Goal: Transaction & Acquisition: Purchase product/service

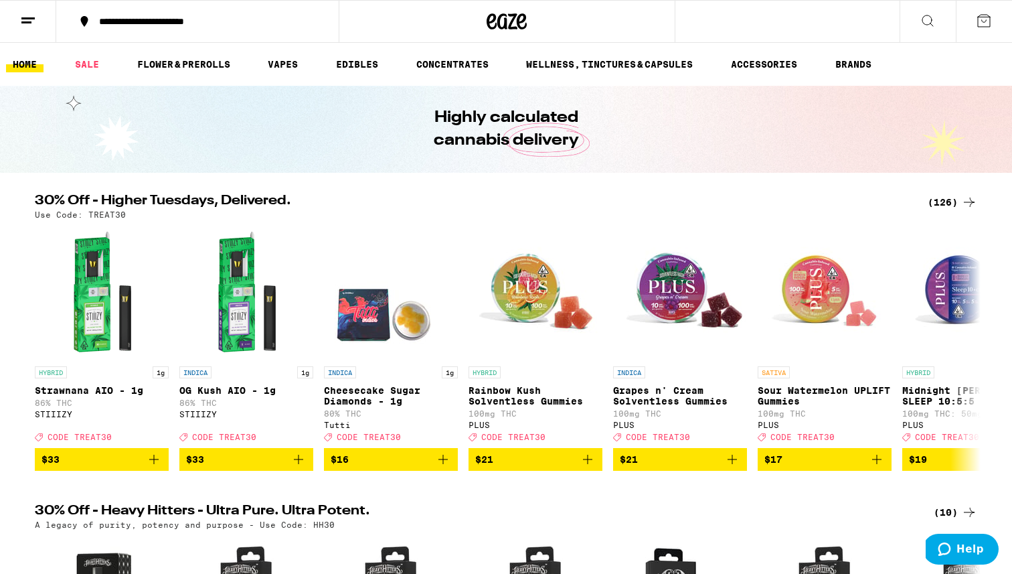
click at [34, 29] on button at bounding box center [28, 22] width 56 height 42
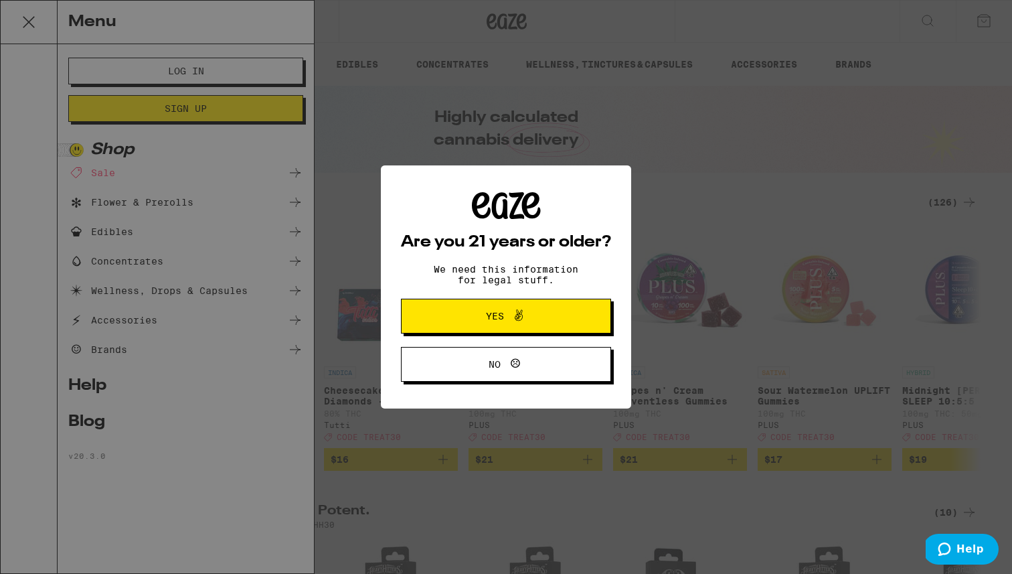
click at [513, 321] on icon at bounding box center [519, 315] width 16 height 16
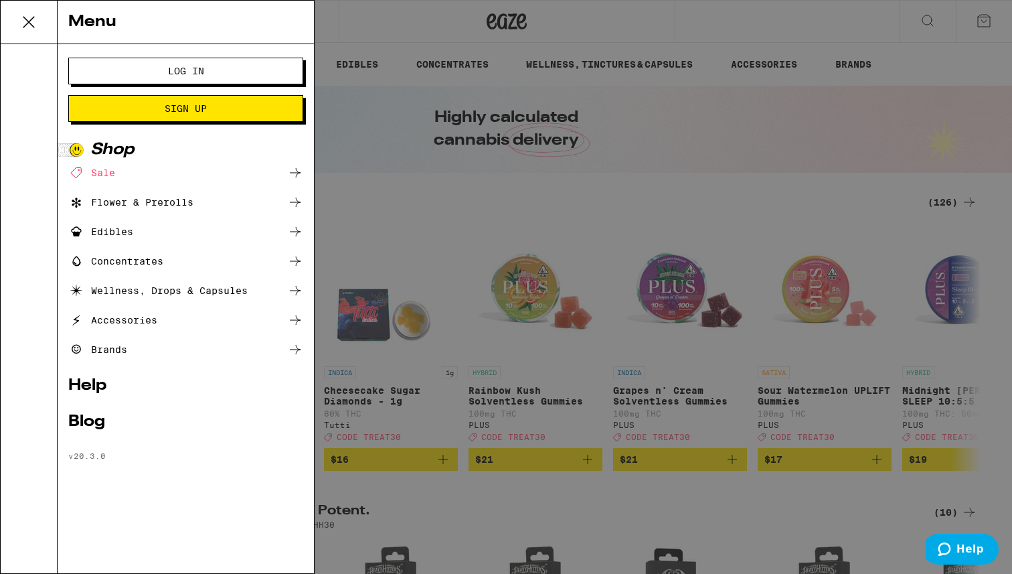
click at [230, 67] on span "Log In" at bounding box center [185, 70] width 126 height 9
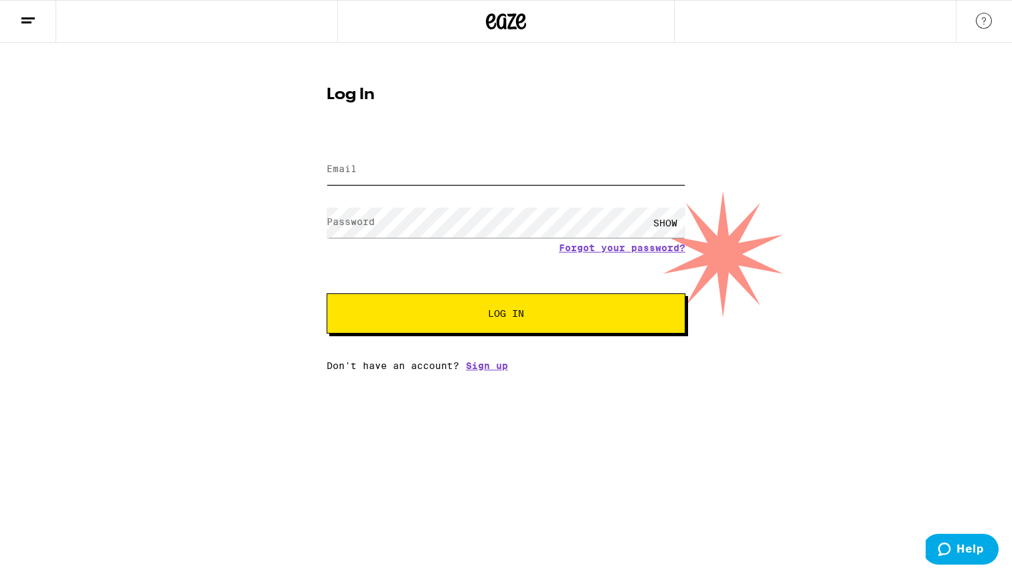
click at [416, 165] on input "Email" at bounding box center [506, 170] width 359 height 30
click at [448, 176] on input "Email" at bounding box center [506, 170] width 359 height 30
type input "U"
type input "usharshil9@gmail.com"
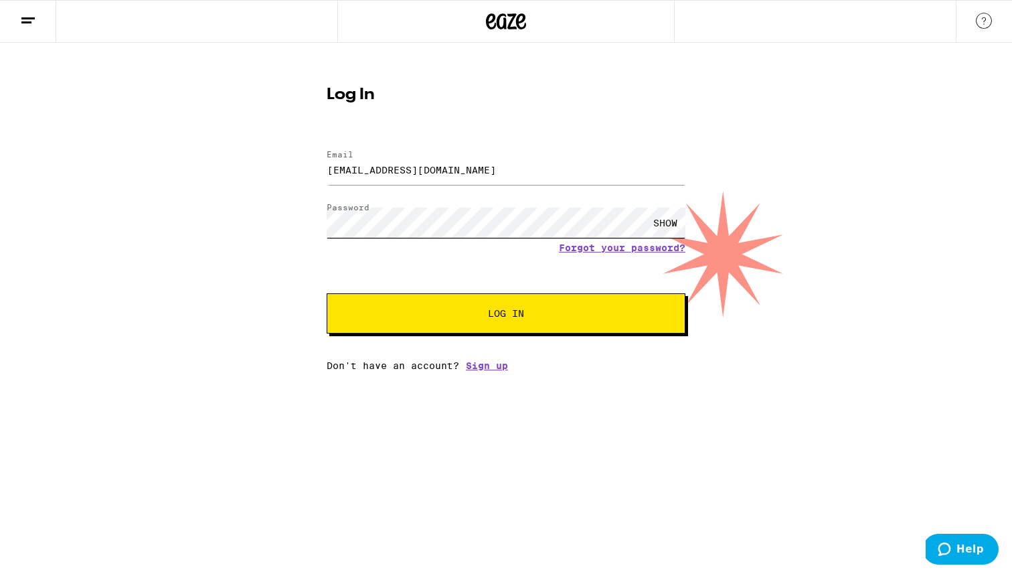
click at [327, 293] on button "Log In" at bounding box center [506, 313] width 359 height 40
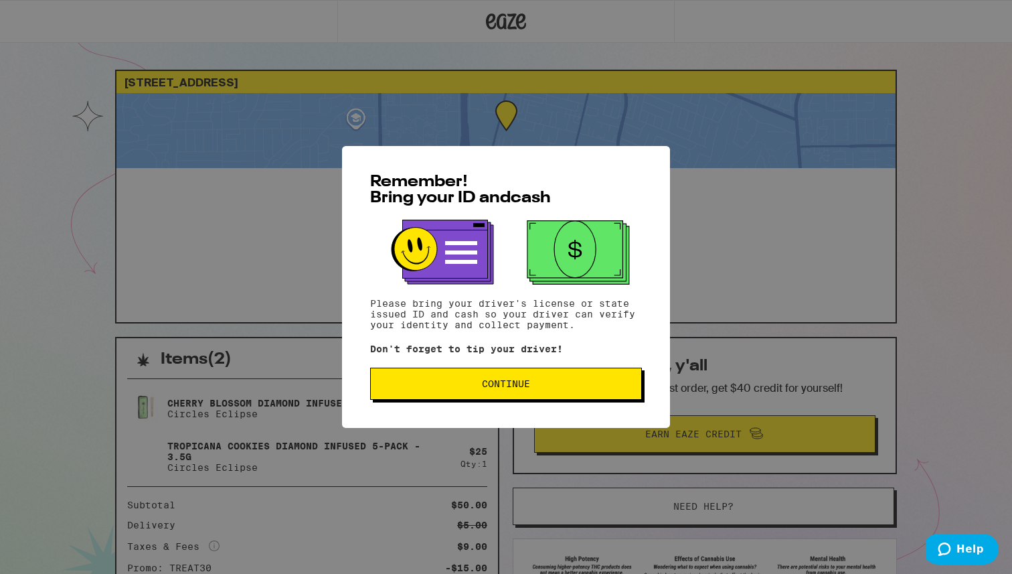
click at [531, 392] on button "Continue" at bounding box center [506, 383] width 272 height 32
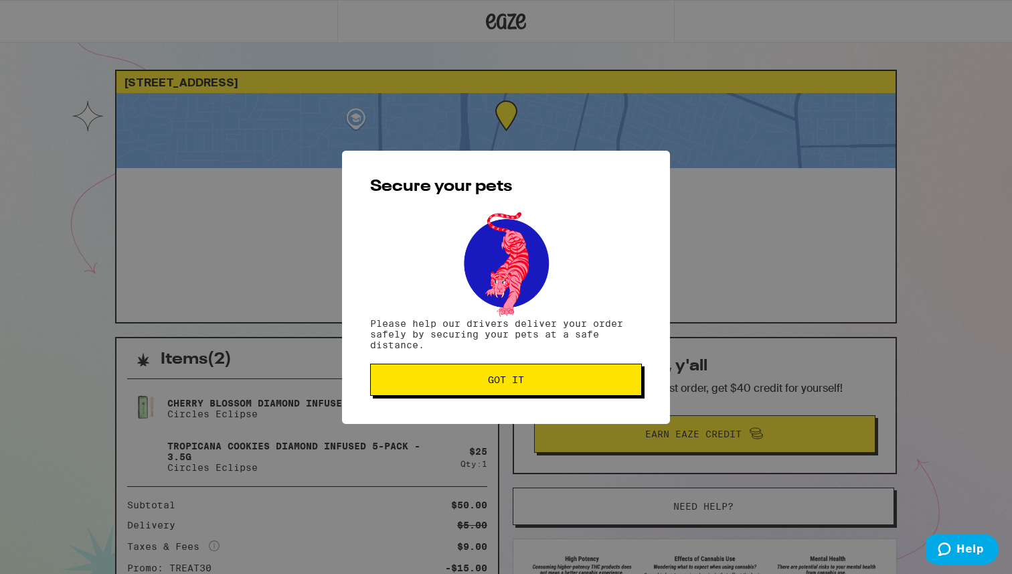
click at [531, 392] on button "Got it" at bounding box center [506, 379] width 272 height 32
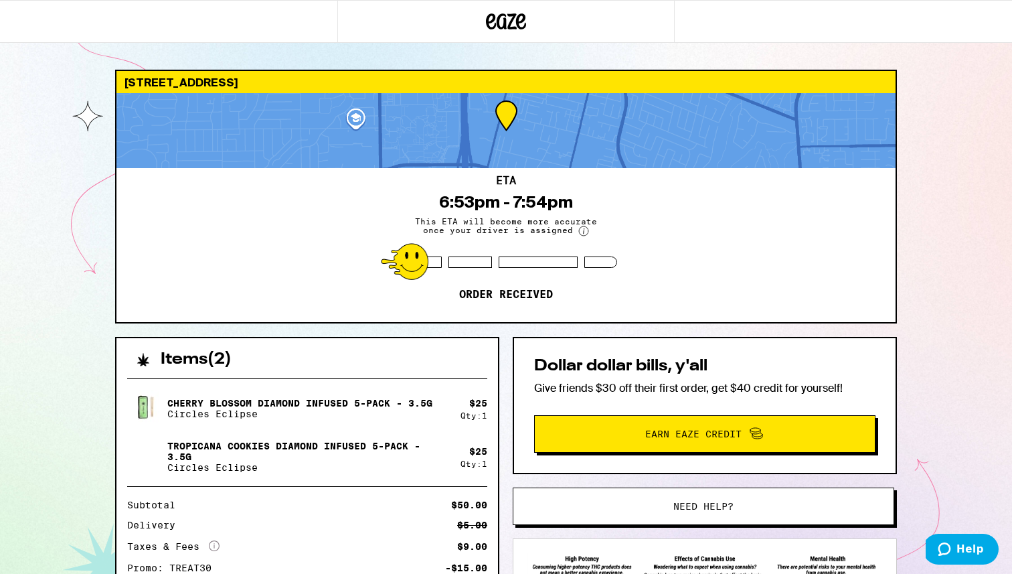
click at [585, 422] on button "Earn Eaze Credit" at bounding box center [704, 433] width 341 height 37
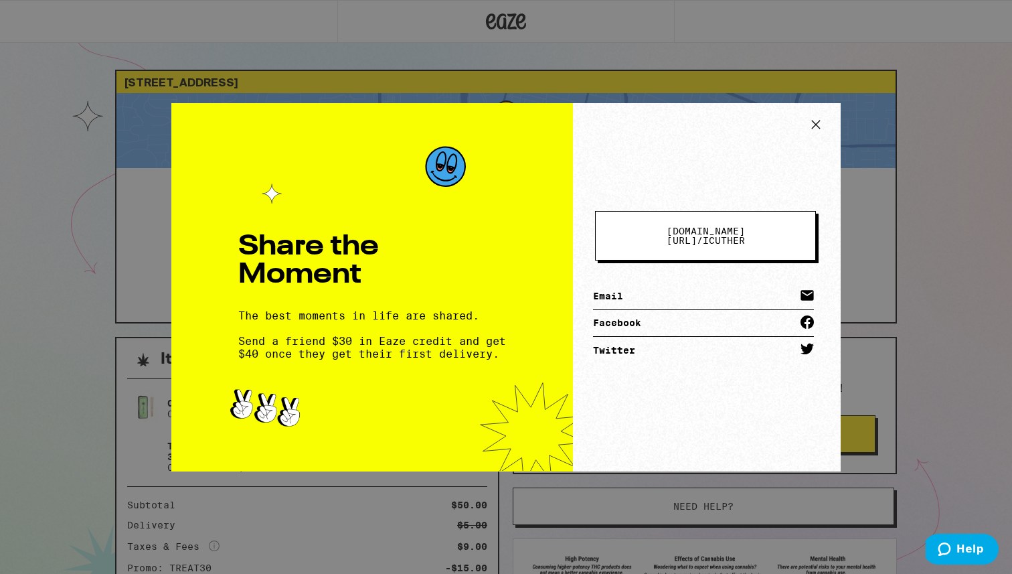
click at [667, 236] on span "eaze.com/share/l /" at bounding box center [706, 236] width 78 height 20
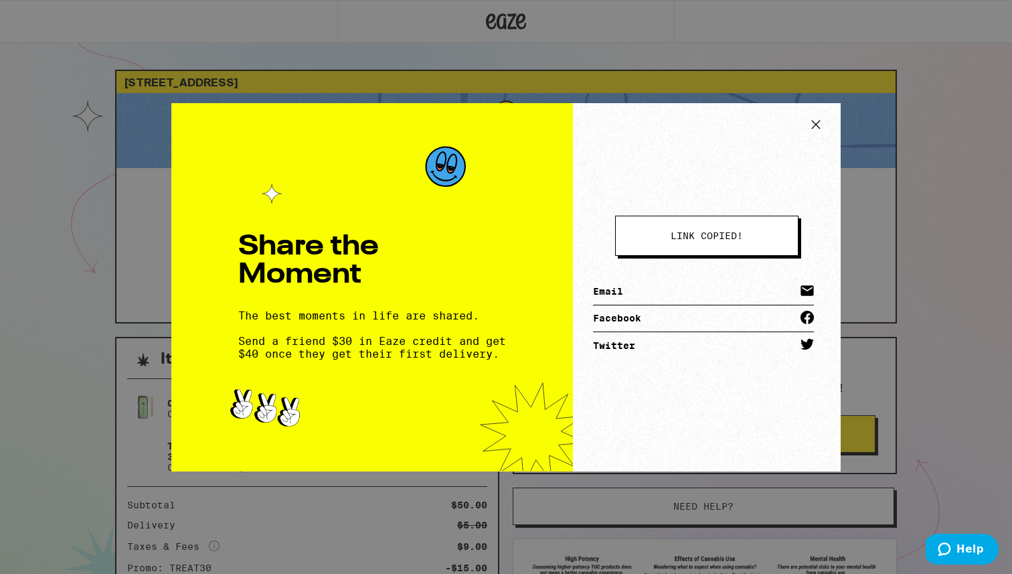
click at [816, 116] on icon at bounding box center [816, 124] width 20 height 20
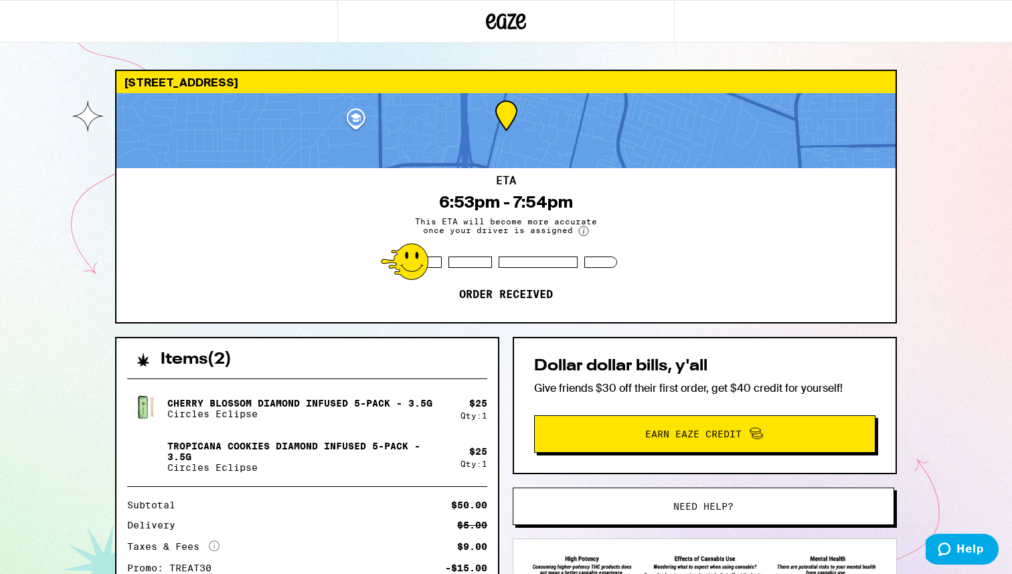
click at [578, 226] on icon at bounding box center [583, 231] width 11 height 11
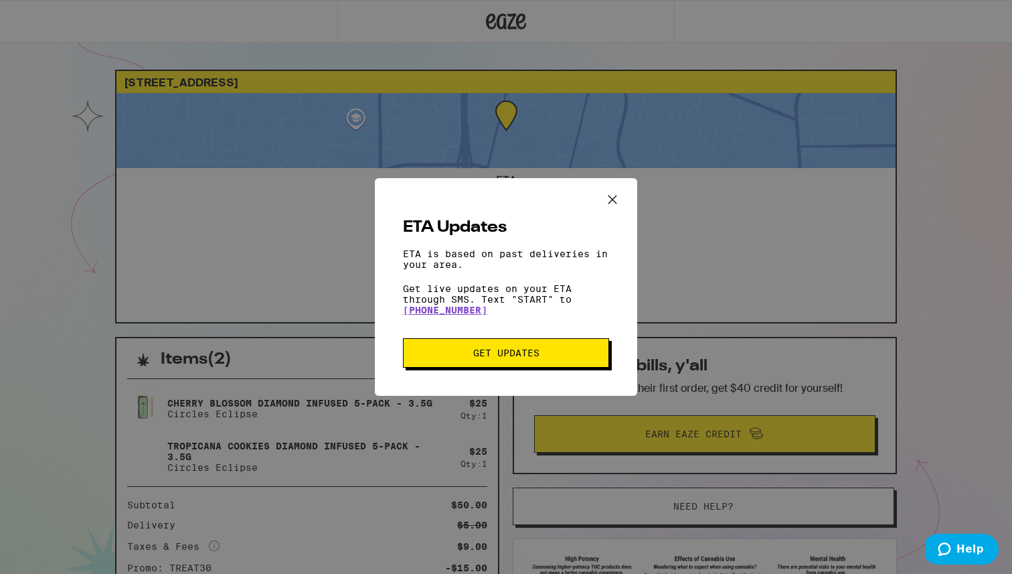
click at [610, 191] on icon "Close ETA information modal" at bounding box center [612, 199] width 20 height 20
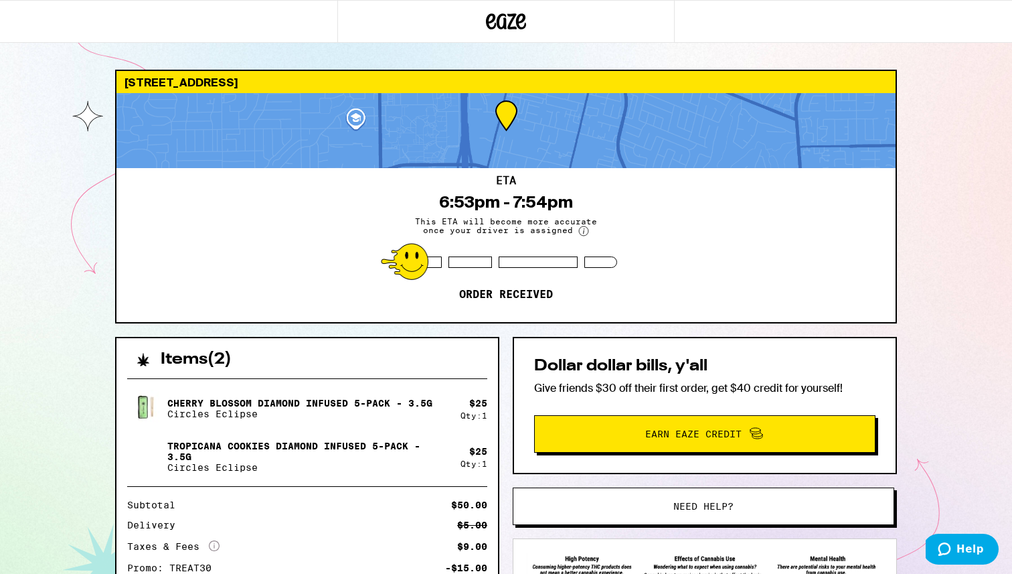
scroll to position [159, 0]
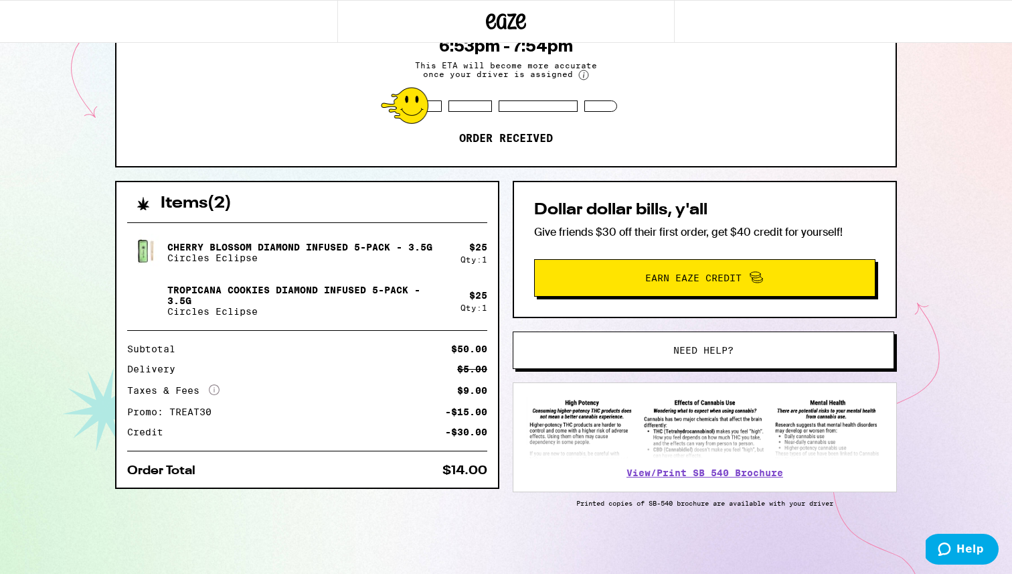
click at [147, 291] on img at bounding box center [145, 300] width 37 height 37
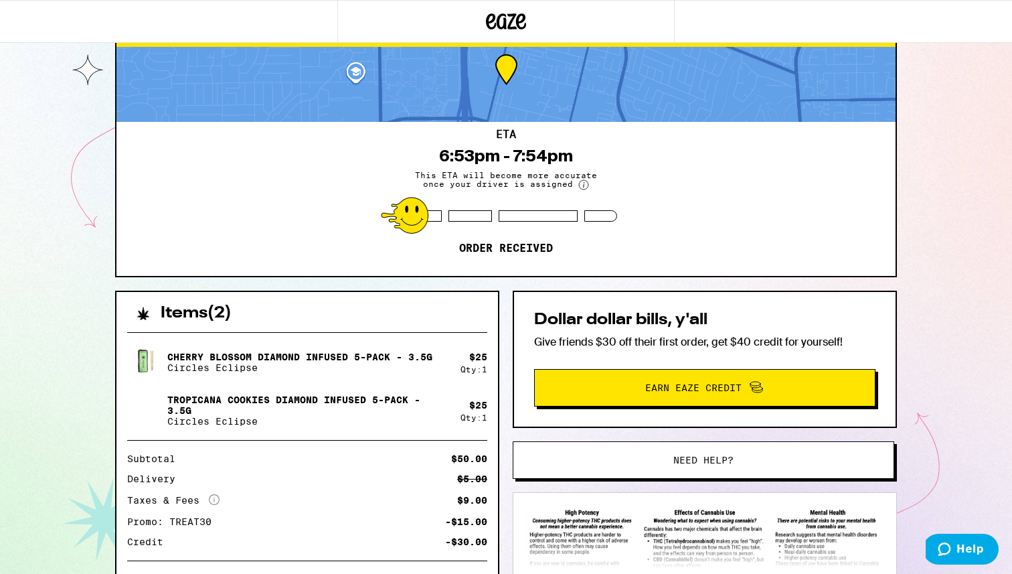
scroll to position [0, 0]
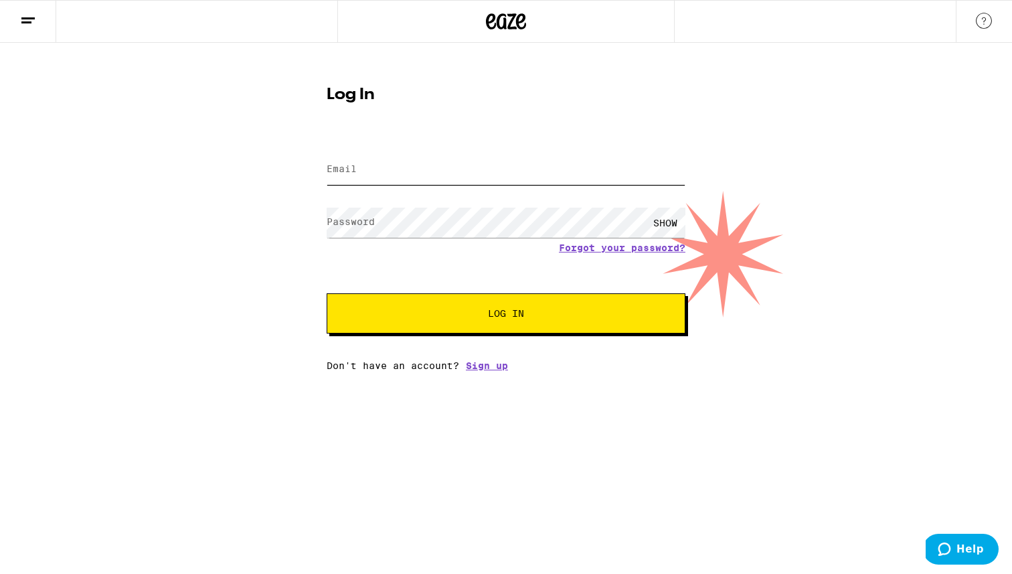
click at [493, 157] on input "Email" at bounding box center [506, 170] width 359 height 30
type input "usharshil9@gmail.com"
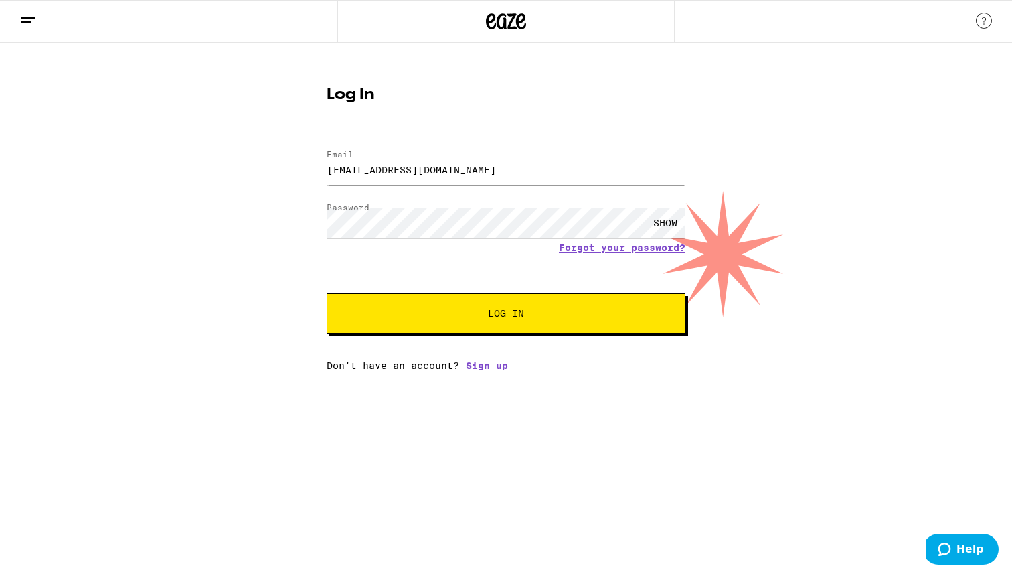
click at [327, 293] on button "Log In" at bounding box center [506, 313] width 359 height 40
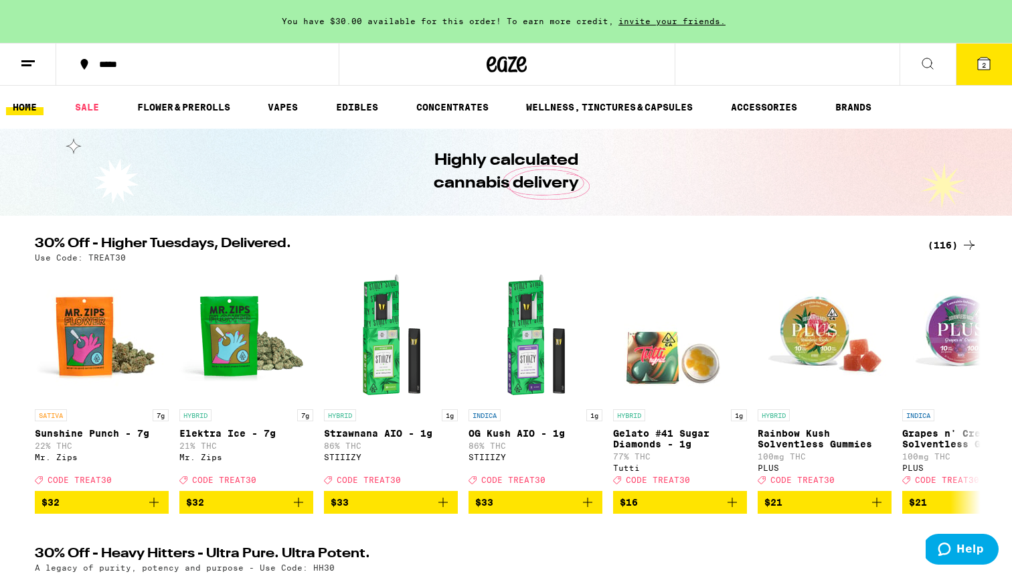
click at [31, 59] on icon at bounding box center [28, 64] width 16 height 16
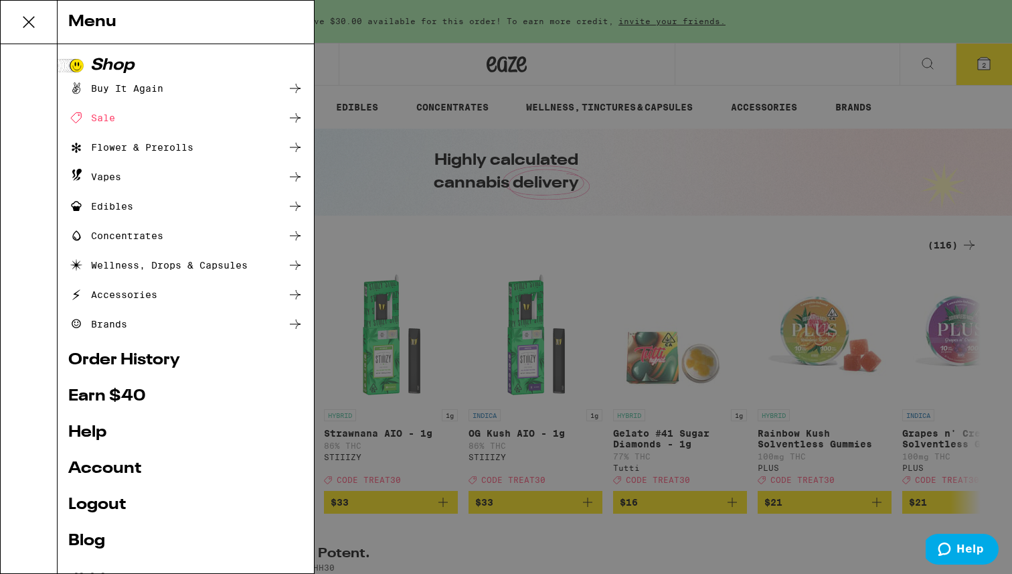
click at [121, 359] on link "Order History" at bounding box center [185, 360] width 235 height 16
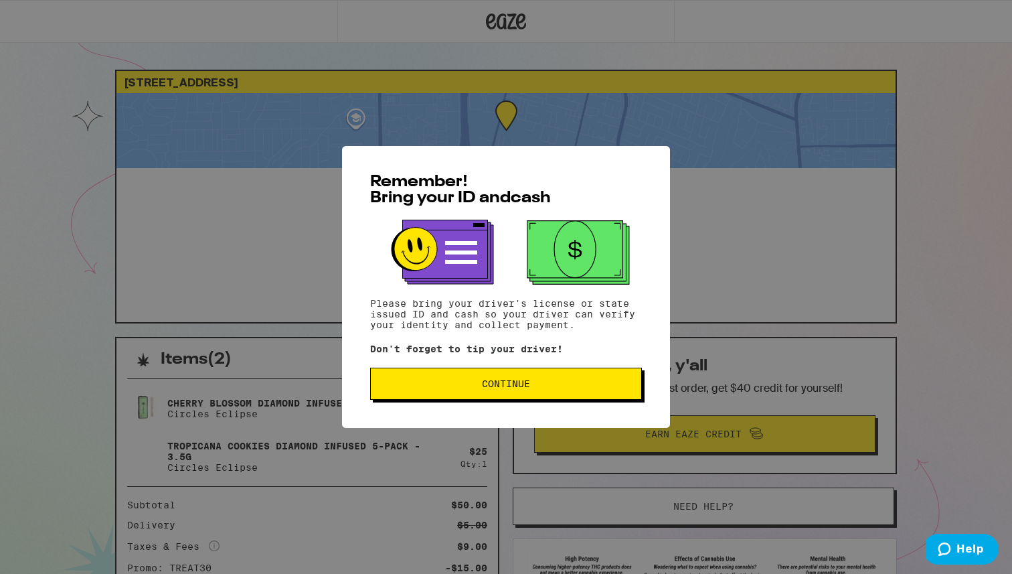
click at [497, 388] on span "Continue" at bounding box center [506, 383] width 48 height 9
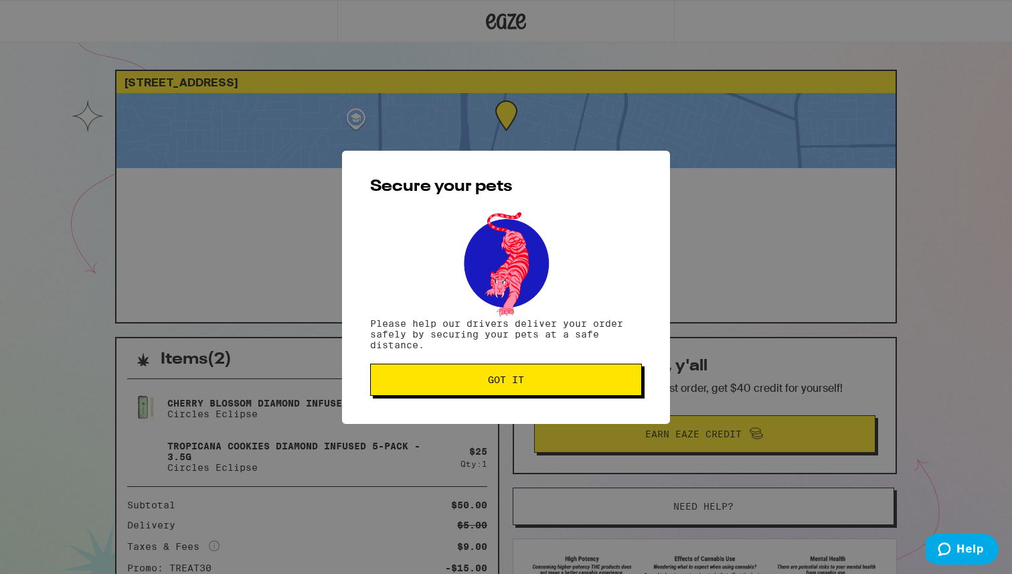
click at [497, 388] on button "Got it" at bounding box center [506, 379] width 272 height 32
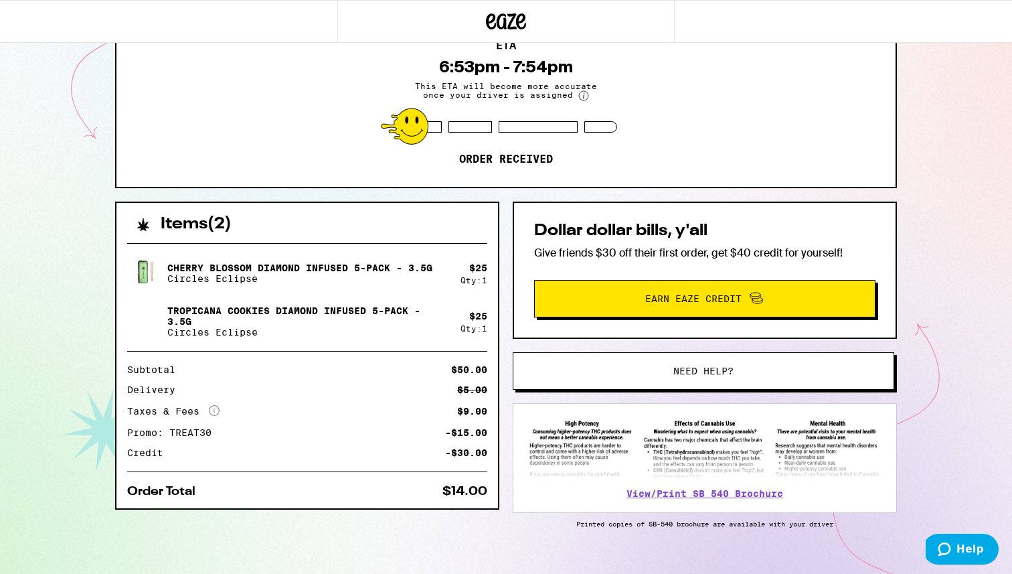
scroll to position [159, 0]
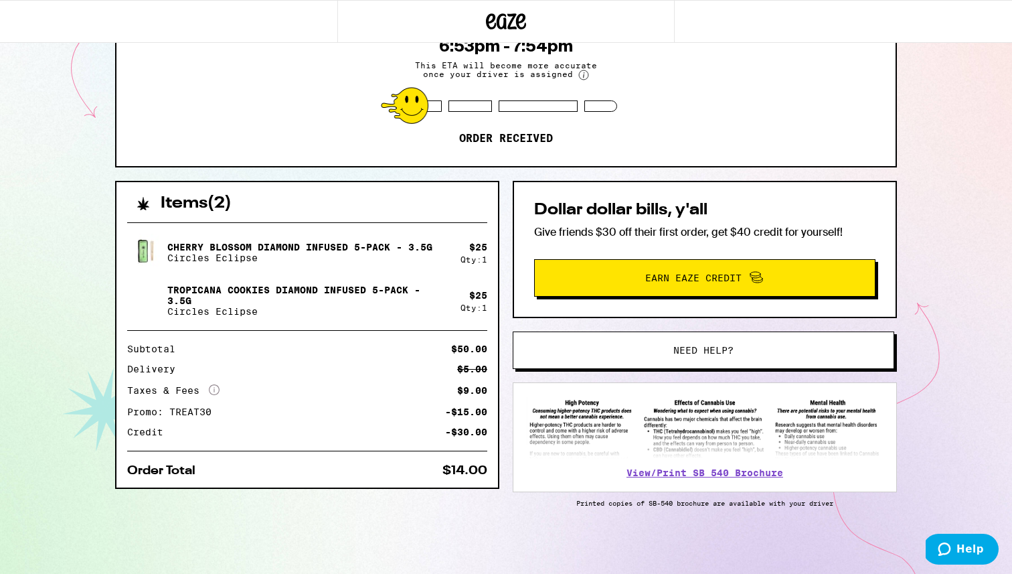
click at [611, 341] on button "Need help?" at bounding box center [703, 349] width 381 height 37
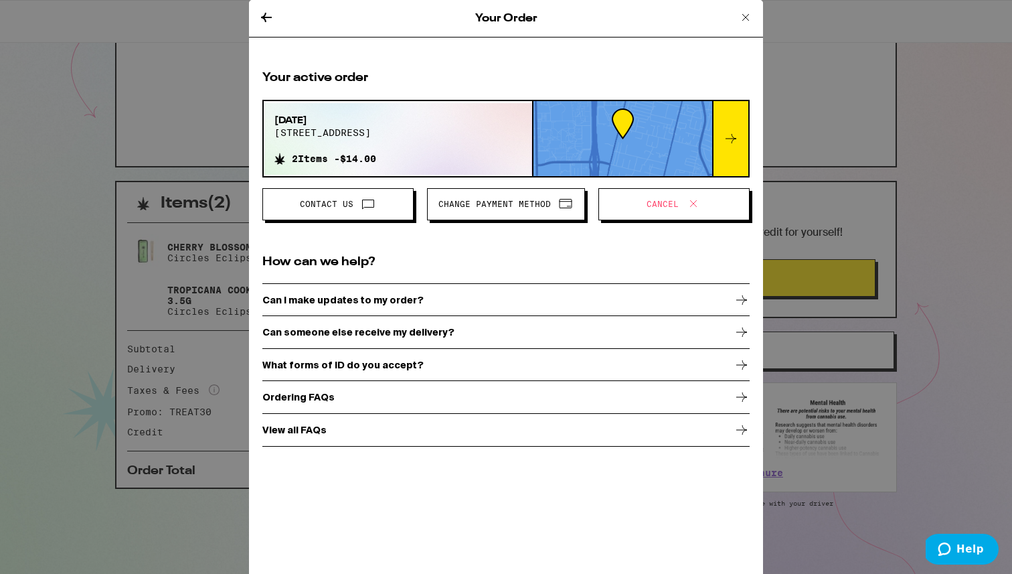
click at [343, 209] on span "Contact Us" at bounding box center [338, 203] width 129 height 17
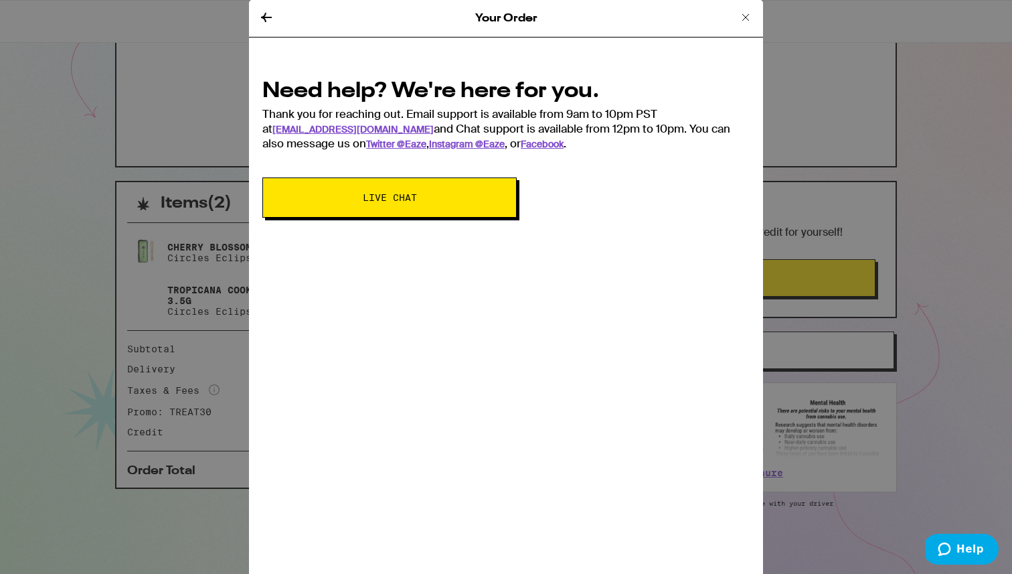
click at [342, 209] on button "Live Chat" at bounding box center [389, 197] width 254 height 40
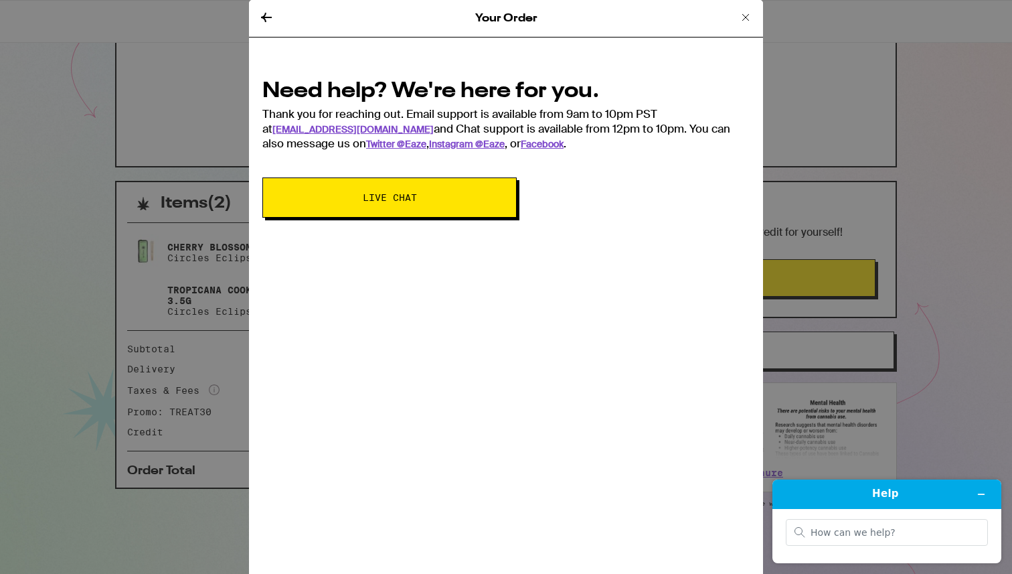
click at [367, 199] on span "Live Chat" at bounding box center [390, 197] width 54 height 9
click at [741, 18] on icon at bounding box center [746, 17] width 16 height 16
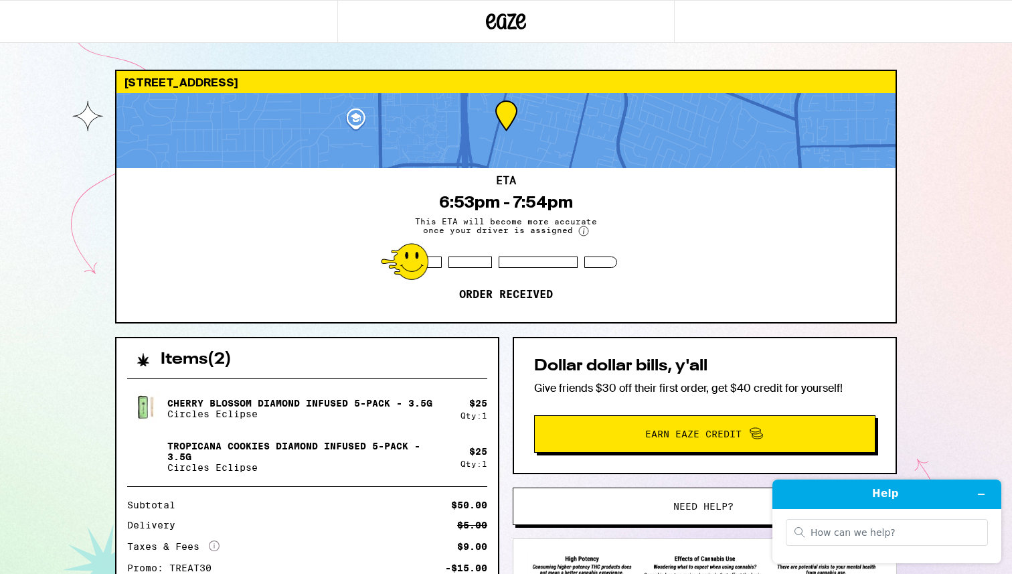
scroll to position [159, 0]
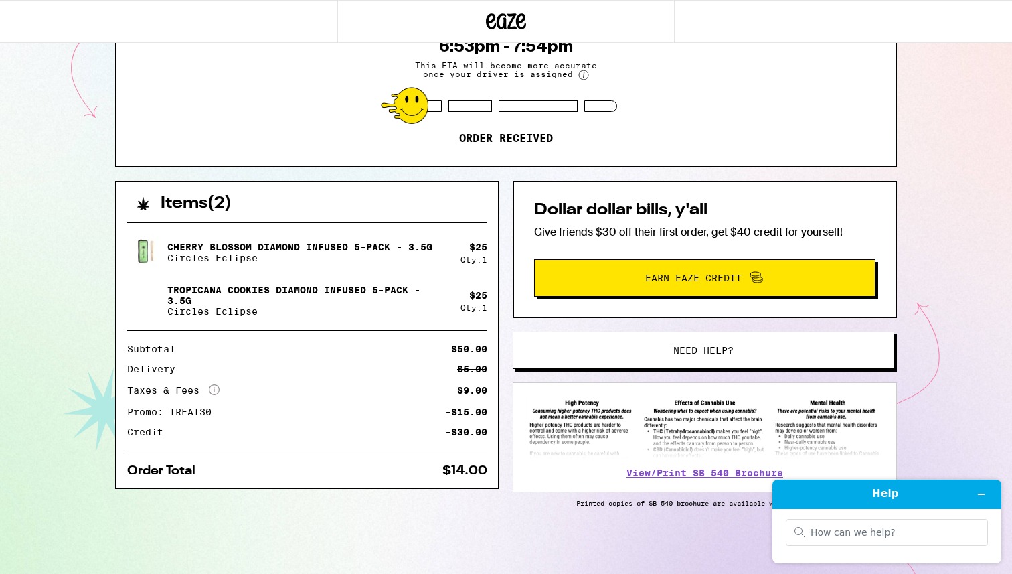
drag, startPoint x: 453, startPoint y: 335, endPoint x: 499, endPoint y: 335, distance: 46.2
click at [499, 335] on div "Items ( 2 ) Cherry Blossom Diamond Infused 5-Pack - 3.5g Circles Eclipse $ 25 Q…" at bounding box center [506, 377] width 782 height 393
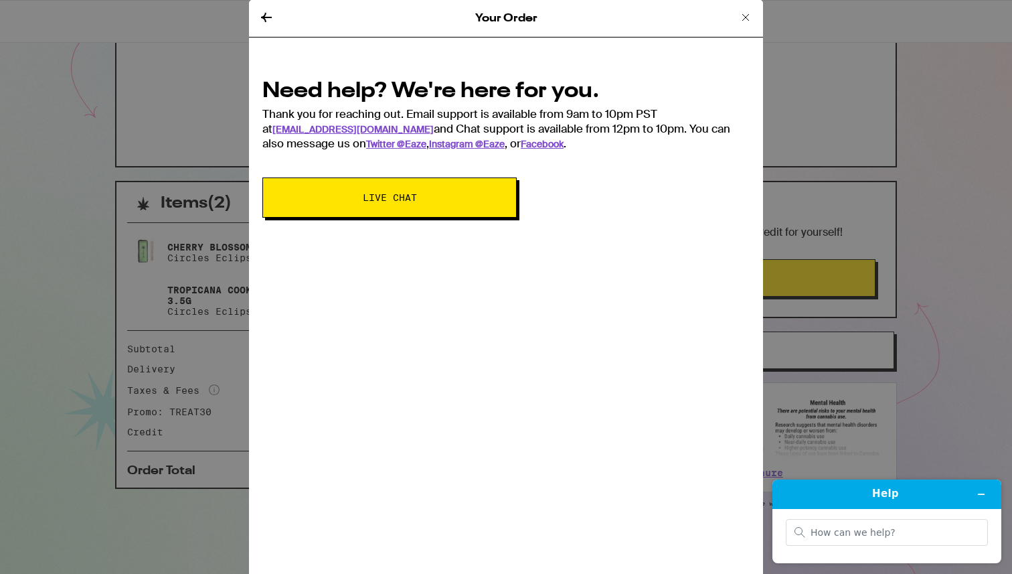
click at [743, 15] on icon at bounding box center [746, 17] width 16 height 16
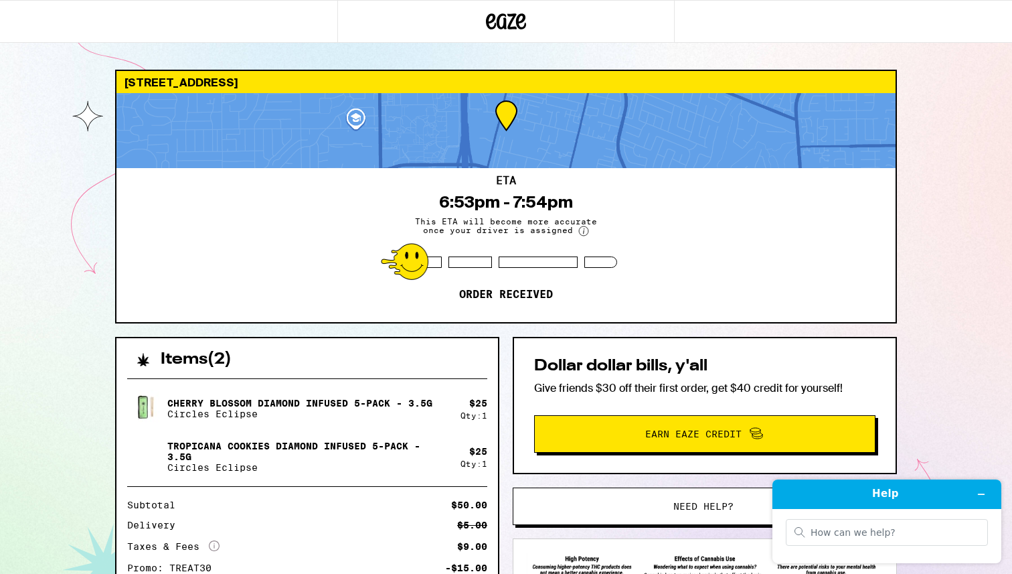
scroll to position [159, 0]
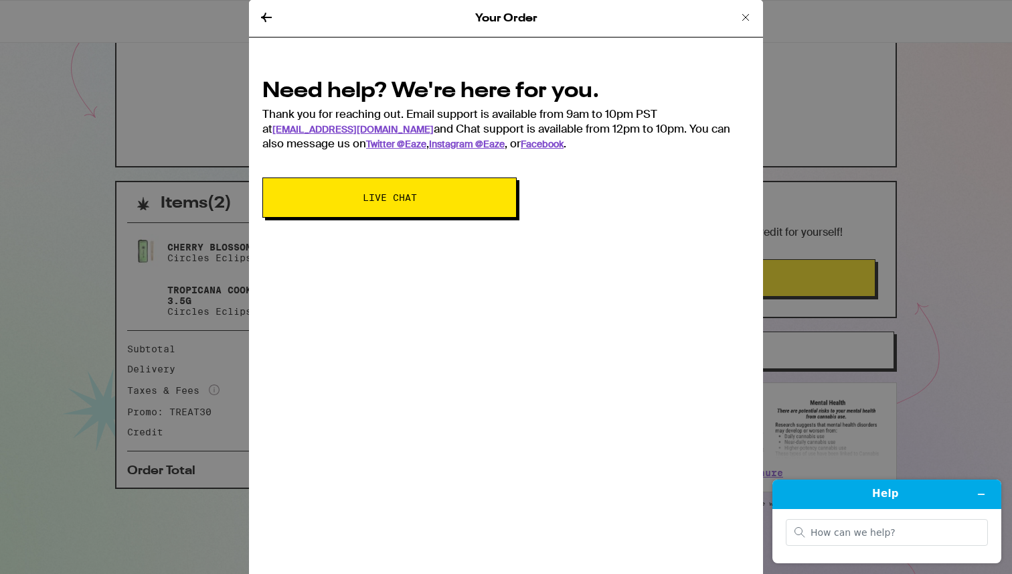
click at [744, 15] on icon at bounding box center [745, 17] width 7 height 7
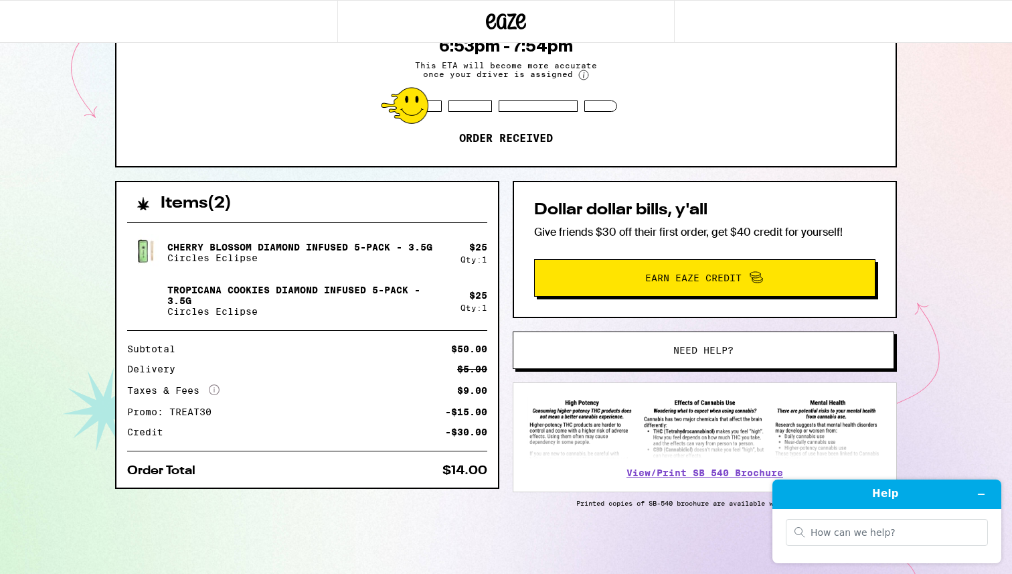
click at [146, 253] on img at bounding box center [145, 252] width 37 height 37
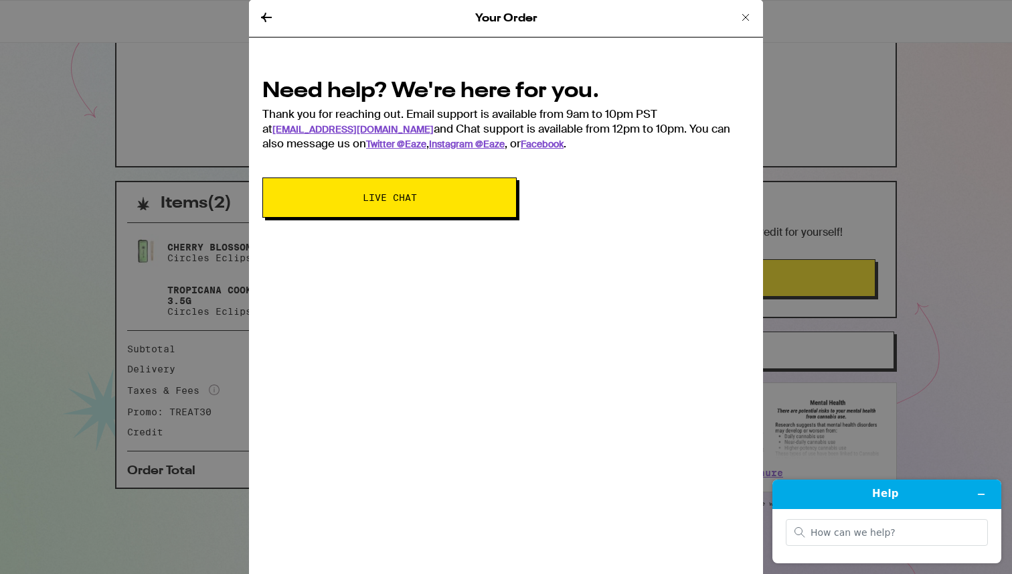
click at [750, 15] on icon at bounding box center [746, 17] width 16 height 16
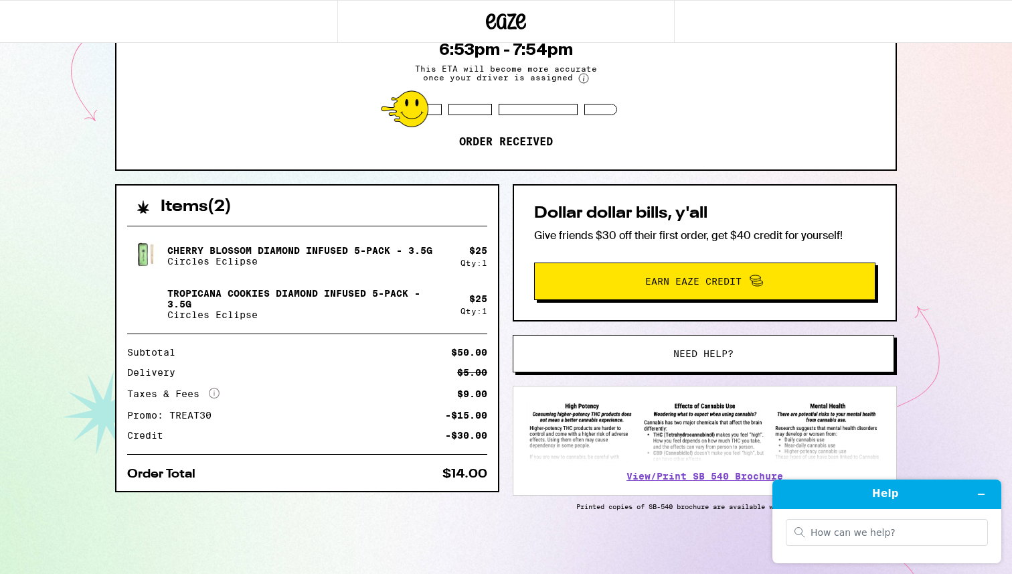
scroll to position [159, 0]
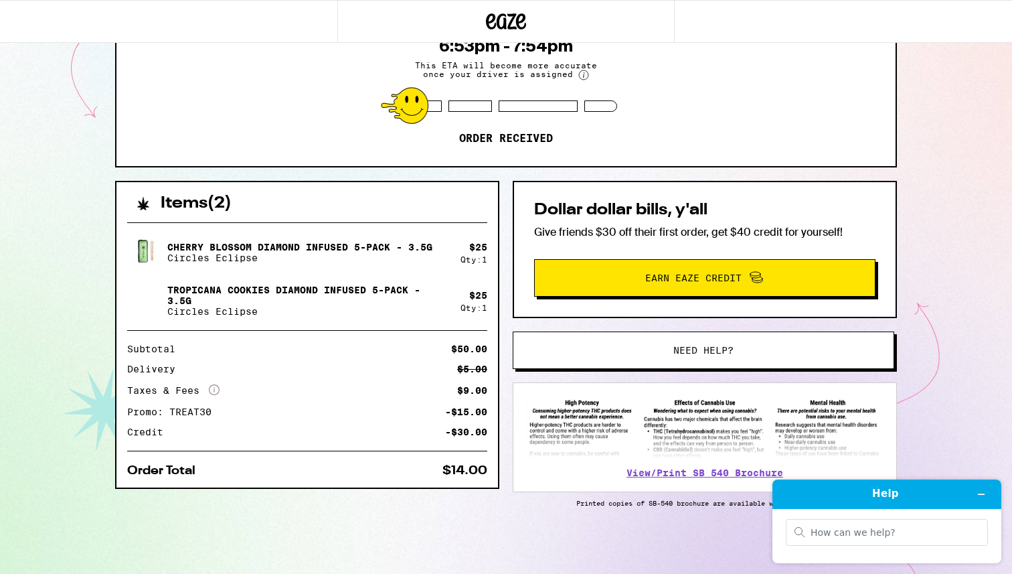
drag, startPoint x: 459, startPoint y: 390, endPoint x: 211, endPoint y: 384, distance: 247.7
click at [211, 384] on div "Taxes & Fees More Info $9.00" at bounding box center [307, 390] width 360 height 12
click at [211, 384] on icon "More Info" at bounding box center [214, 389] width 11 height 11
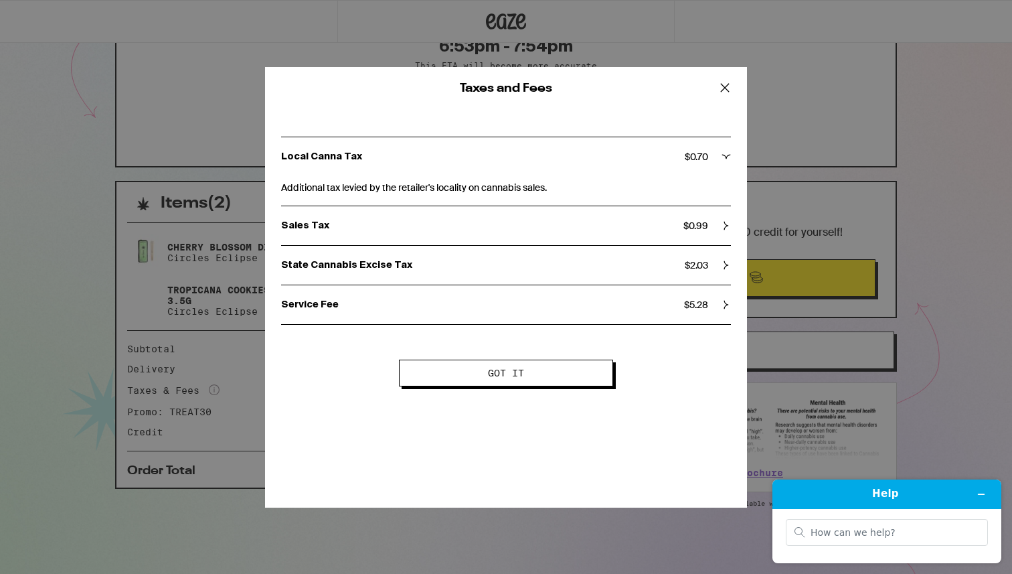
click at [515, 292] on div "Service Fee $ 5.28" at bounding box center [506, 304] width 450 height 39
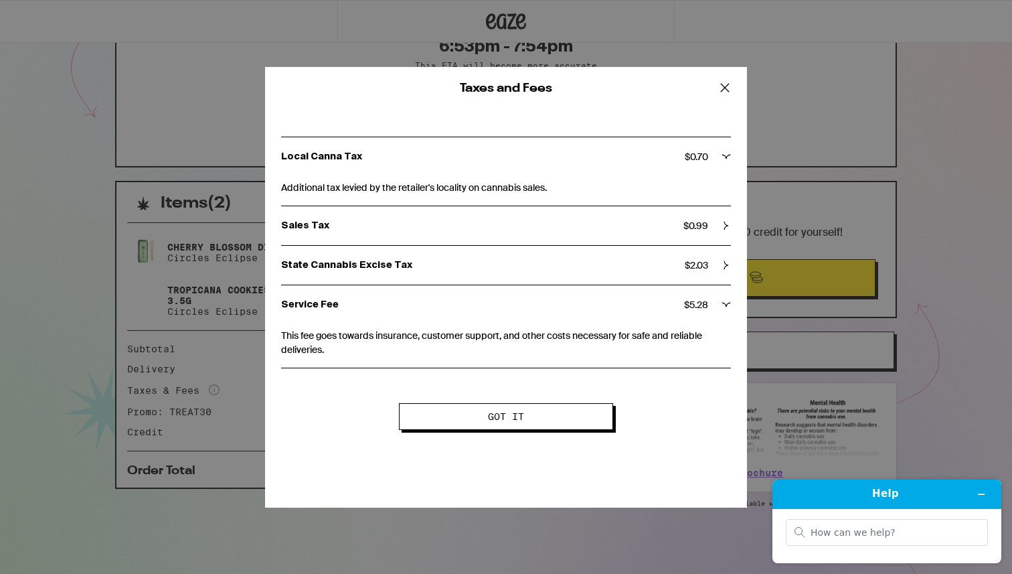
click at [535, 412] on button "Got it" at bounding box center [506, 416] width 214 height 27
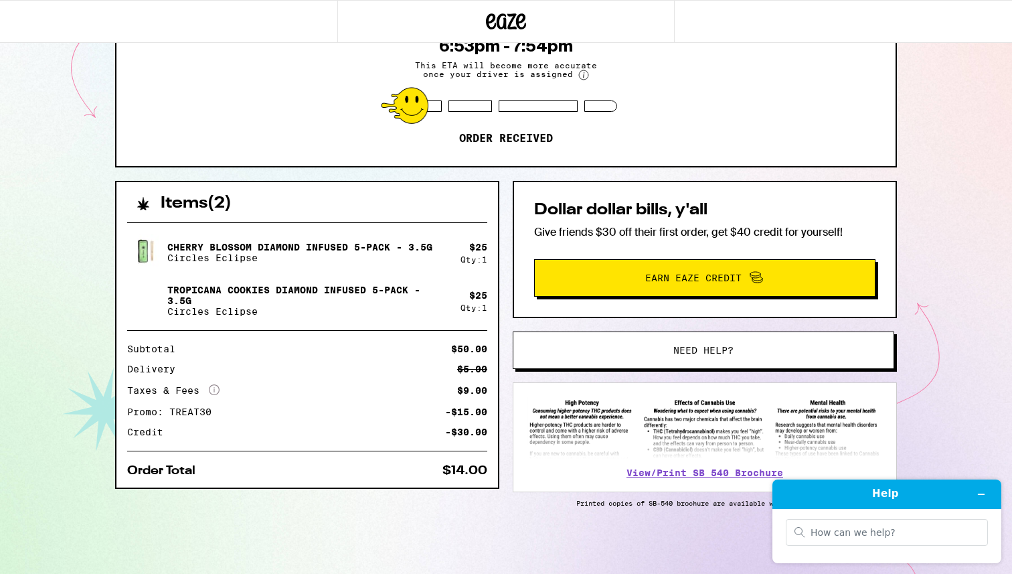
scroll to position [0, 0]
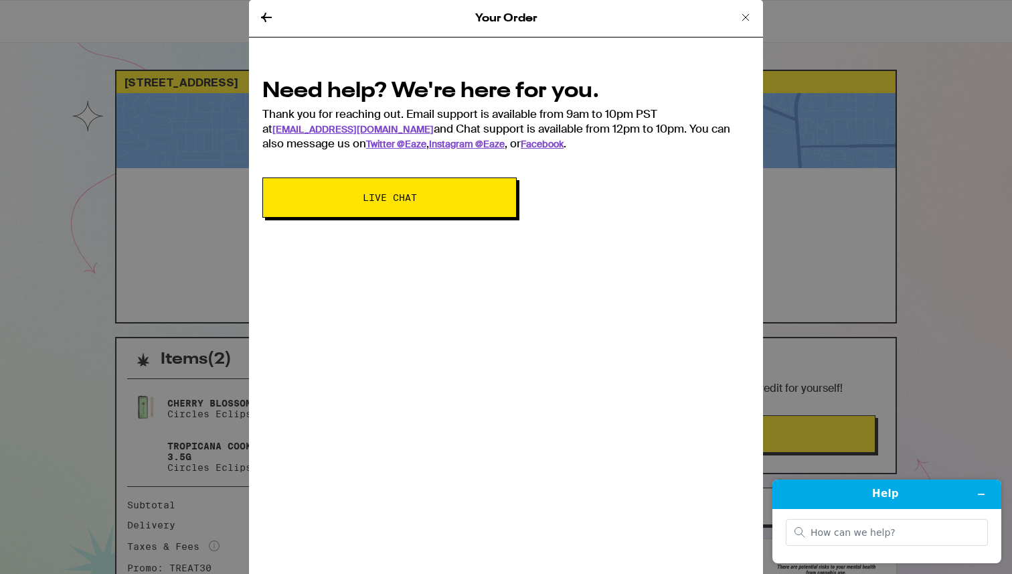
scroll to position [154, 0]
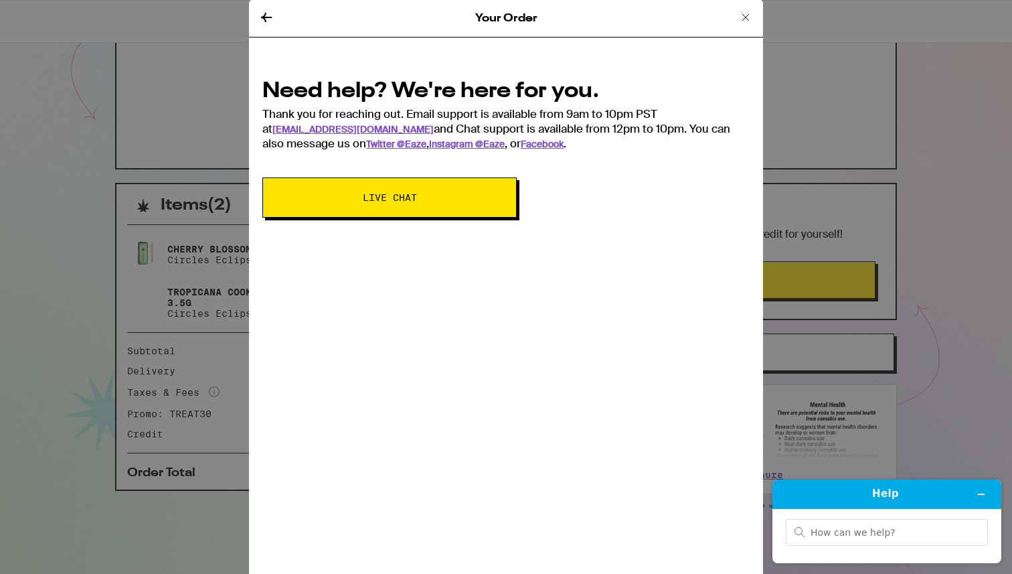
click at [748, 14] on icon at bounding box center [745, 17] width 7 height 7
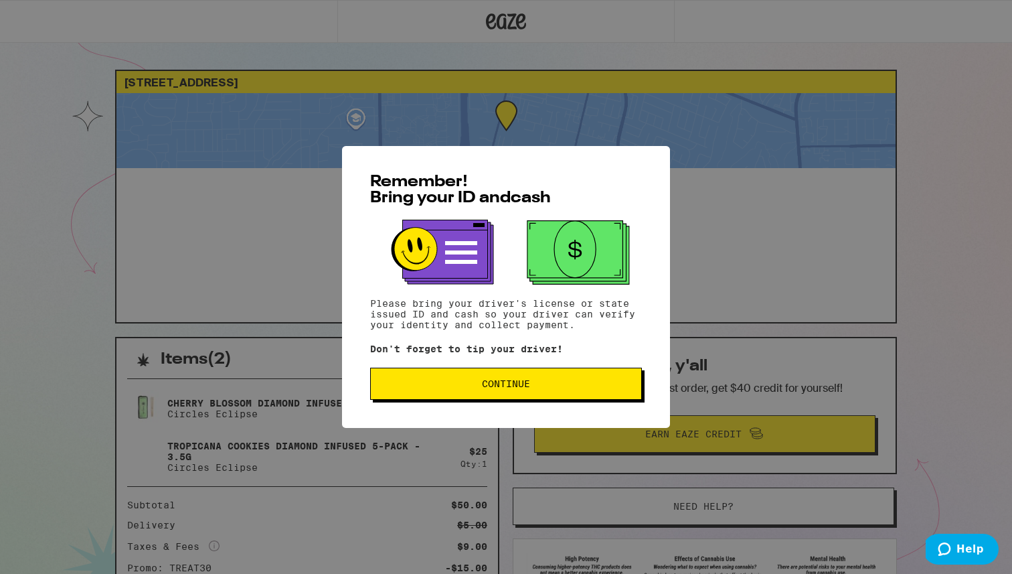
click at [499, 388] on span "Continue" at bounding box center [506, 383] width 48 height 9
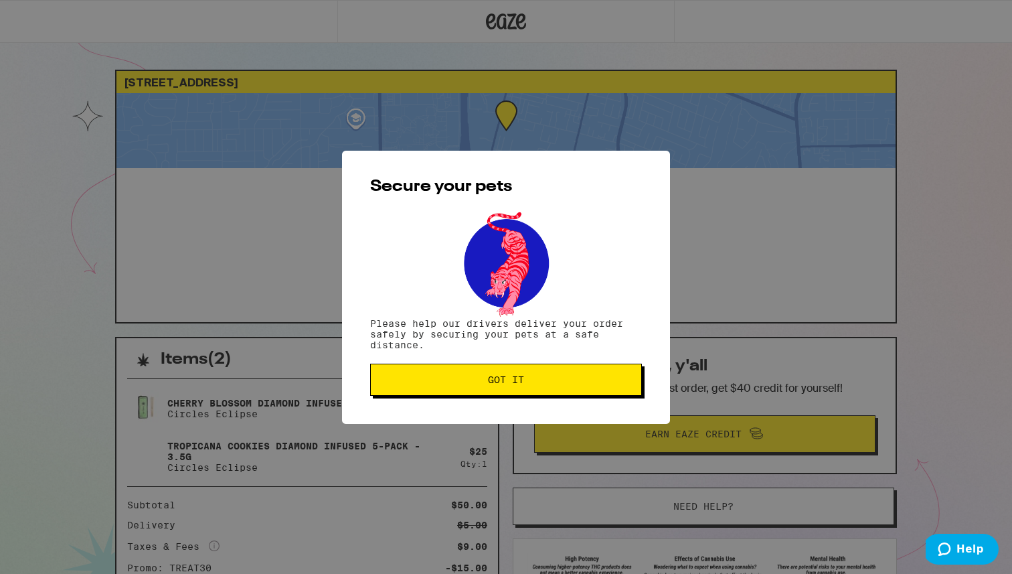
click at [499, 389] on button "Got it" at bounding box center [506, 379] width 272 height 32
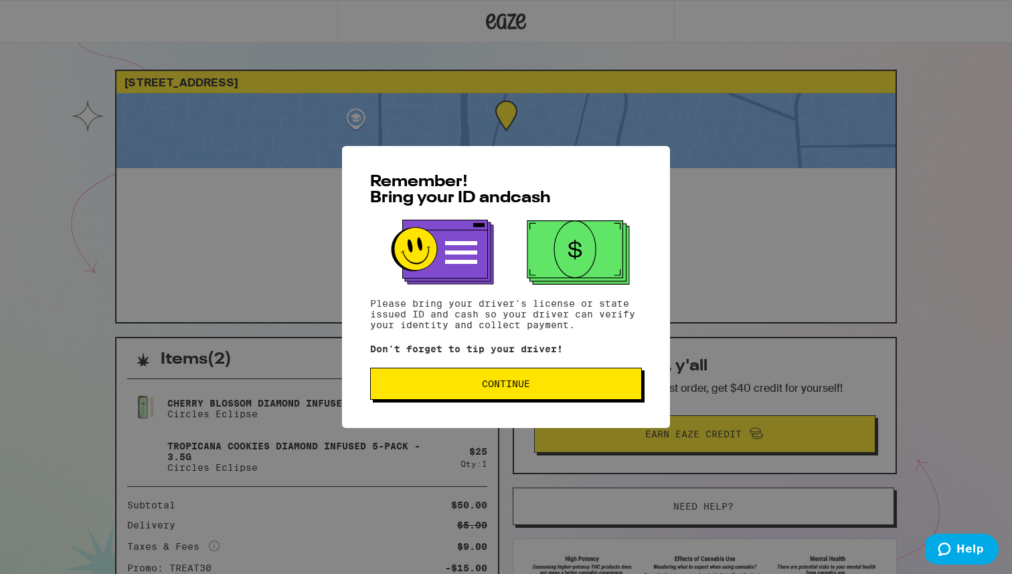
click at [550, 386] on span "Continue" at bounding box center [505, 383] width 249 height 9
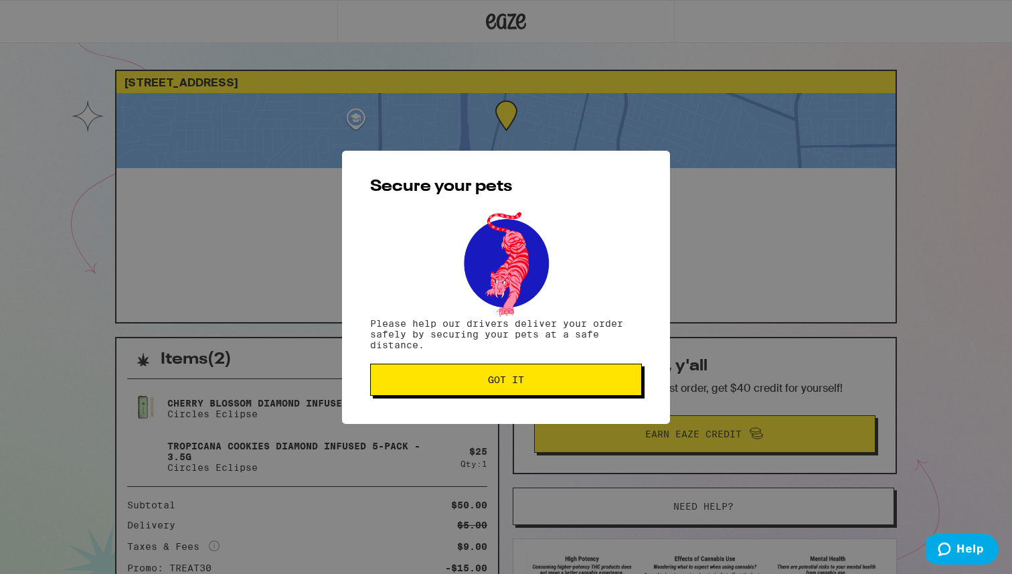
click at [550, 384] on span "Got it" at bounding box center [505, 379] width 249 height 9
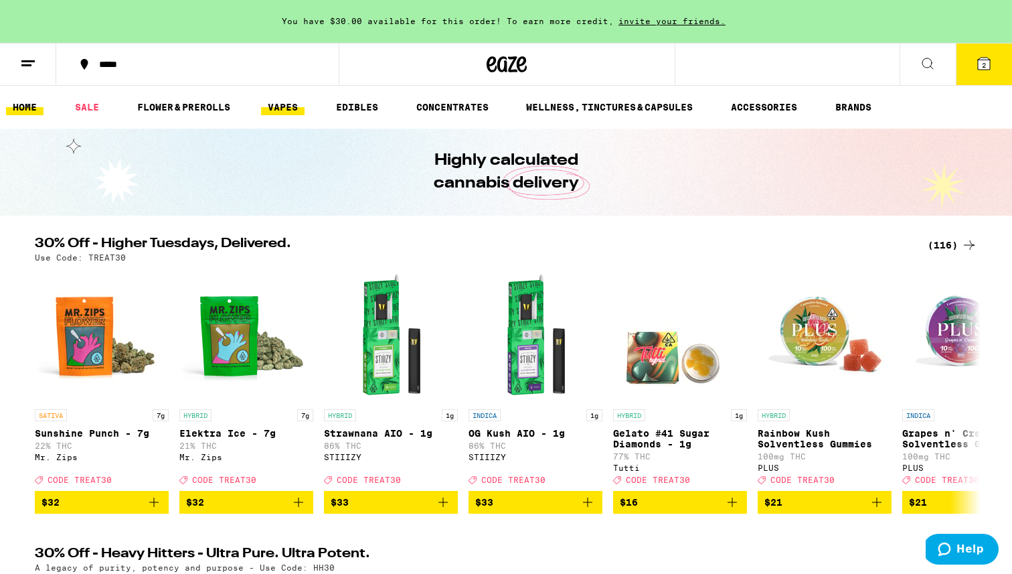
click at [284, 104] on link "VAPES" at bounding box center [283, 107] width 44 height 16
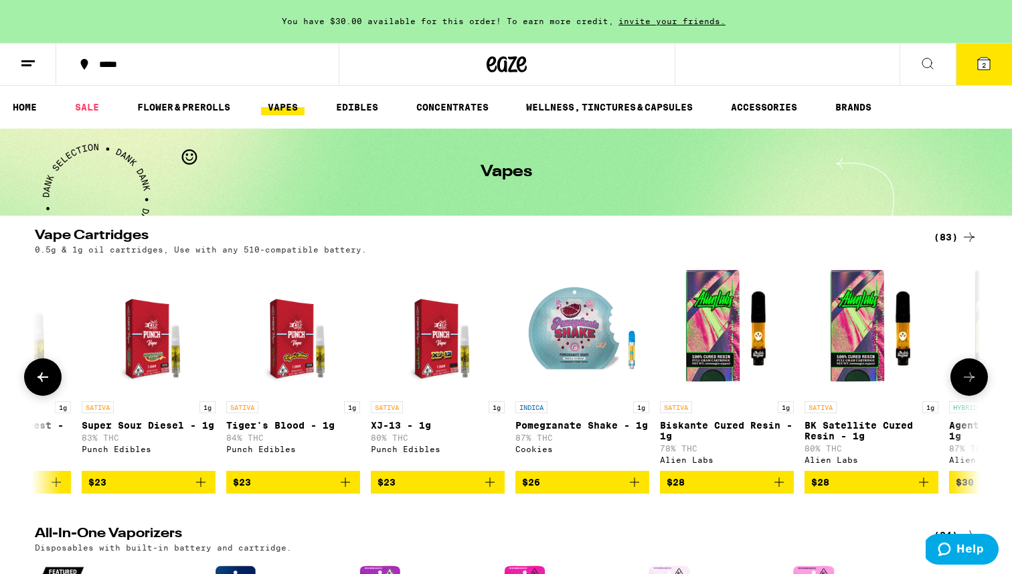
scroll to position [0, 2144]
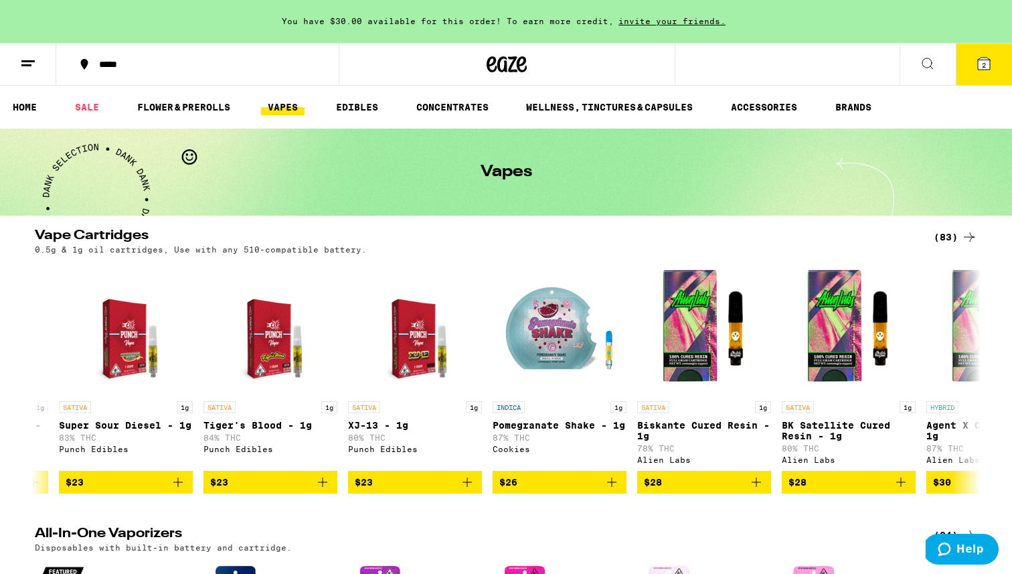
click at [31, 64] on icon at bounding box center [28, 64] width 16 height 16
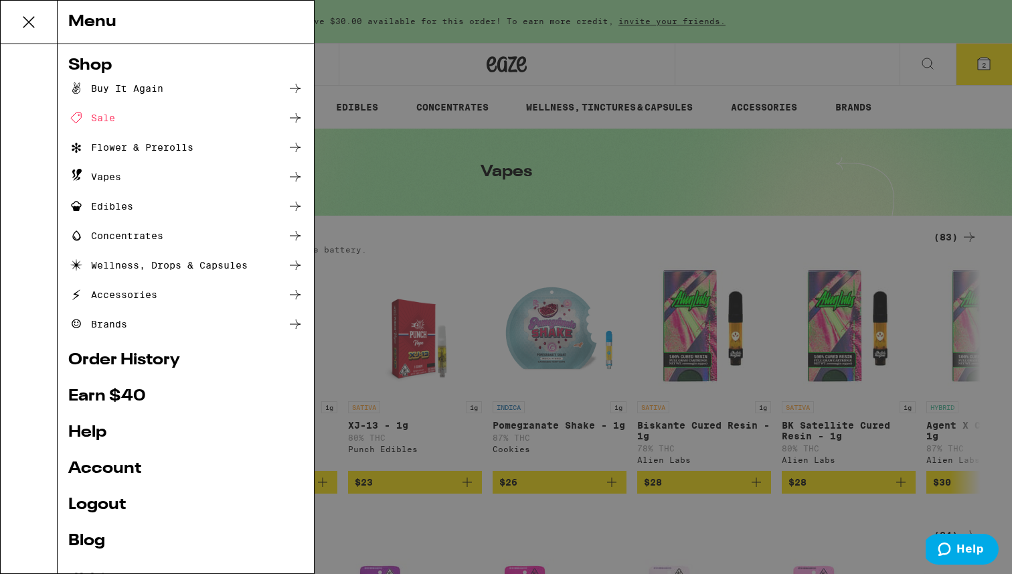
click at [27, 25] on icon at bounding box center [28, 22] width 27 height 27
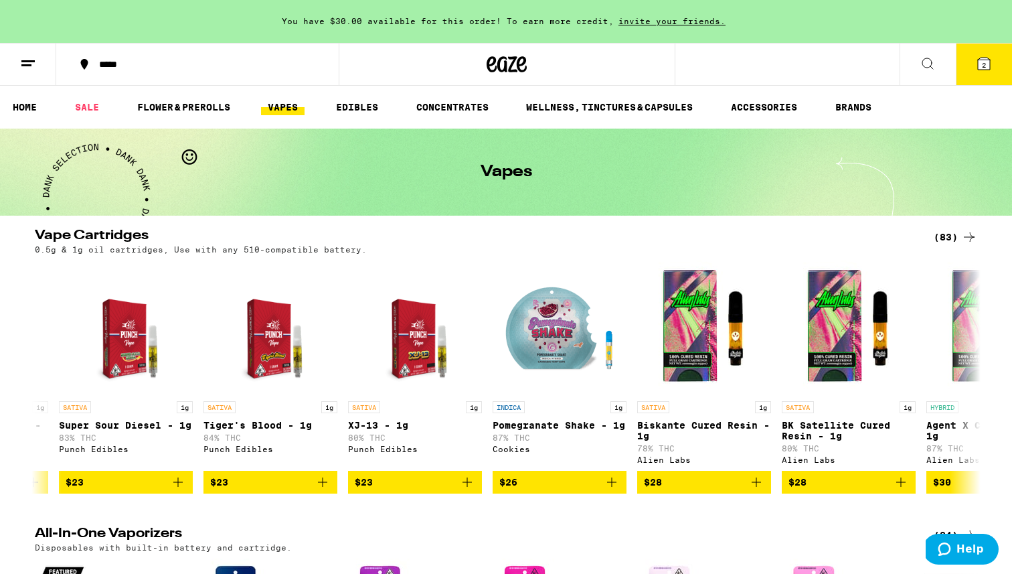
click at [28, 59] on icon at bounding box center [28, 64] width 16 height 16
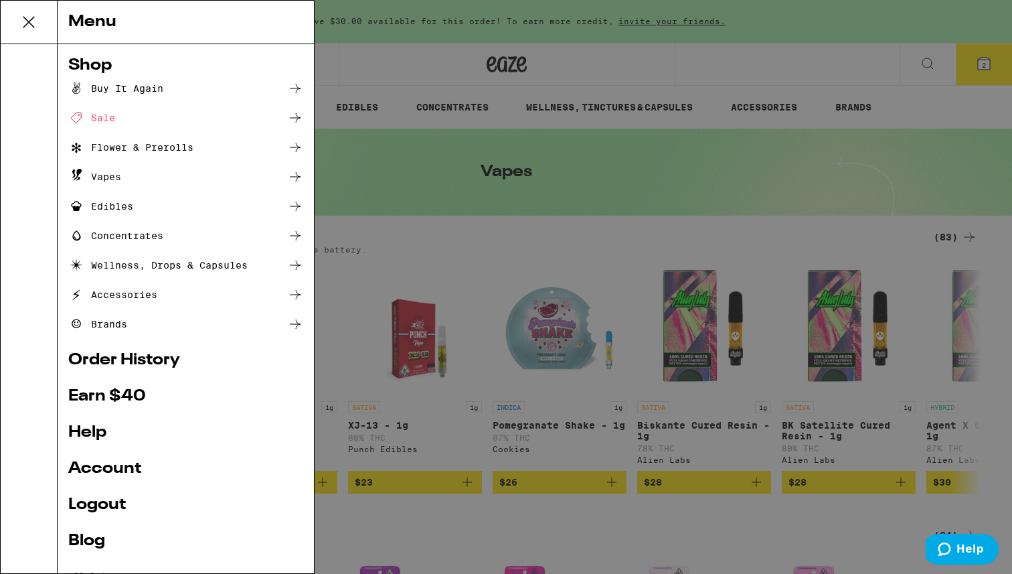
click at [104, 366] on link "Order History" at bounding box center [185, 360] width 235 height 16
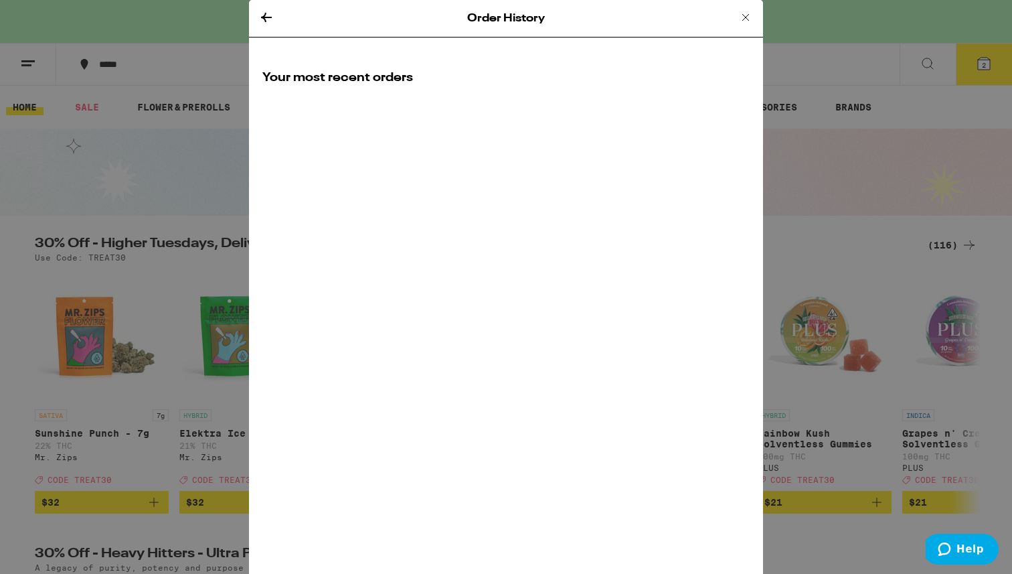
click at [744, 18] on icon at bounding box center [746, 17] width 16 height 16
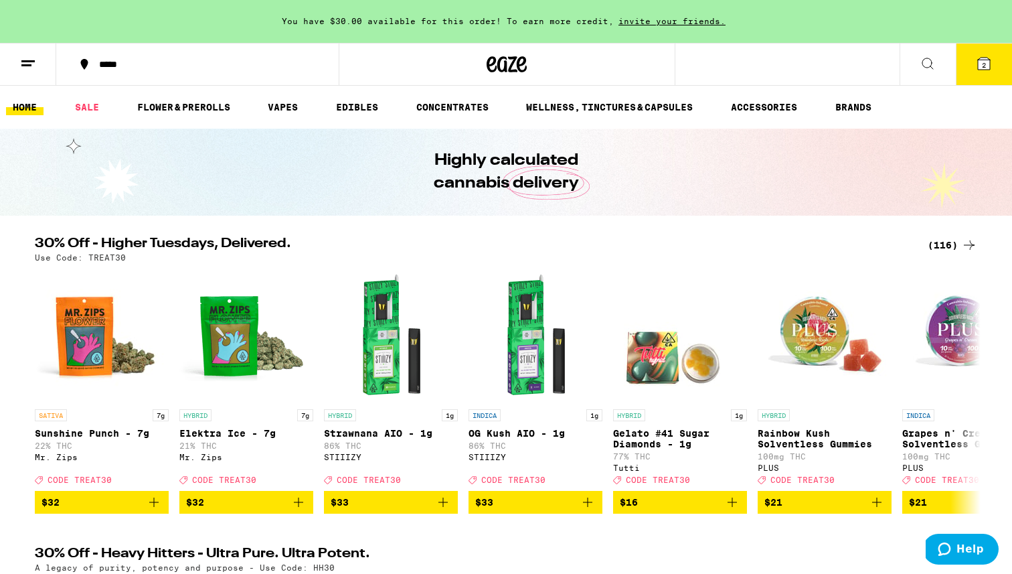
click at [26, 61] on line at bounding box center [27, 61] width 13 height 0
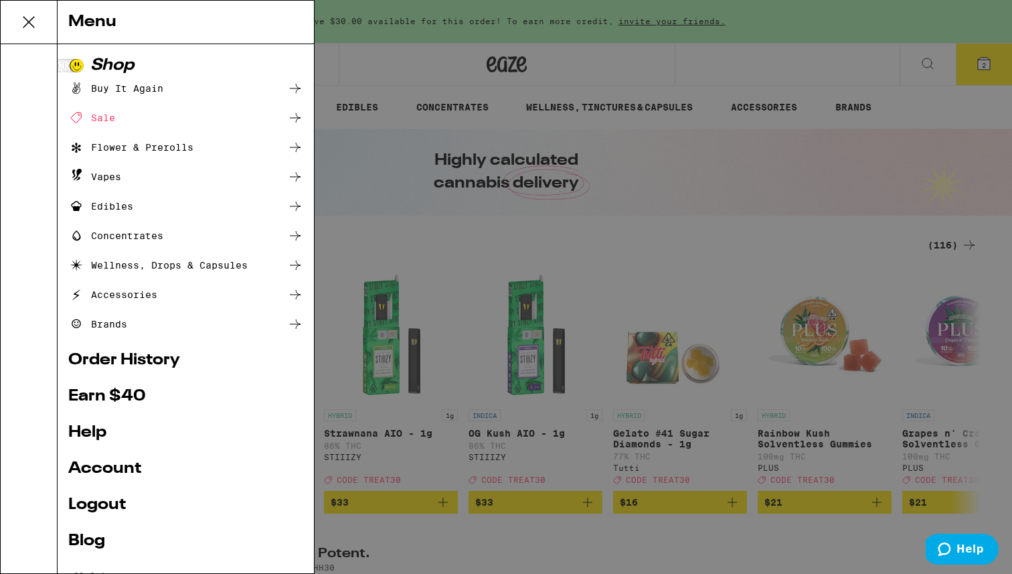
click at [110, 176] on div "Vapes" at bounding box center [94, 177] width 53 height 16
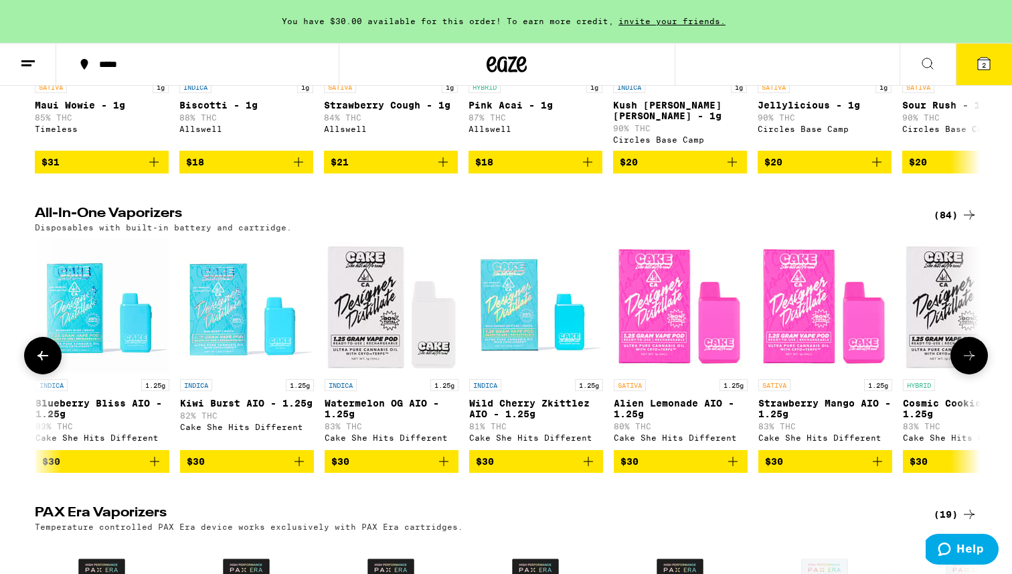
scroll to position [0, 1881]
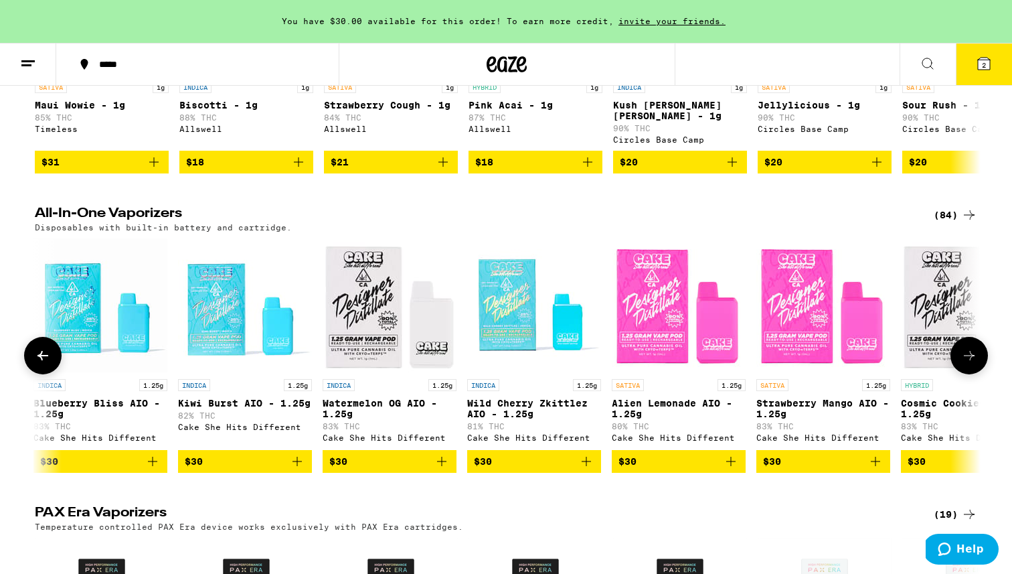
click at [370, 303] on img "Open page for Watermelon OG AIO - 1.25g from Cake She Hits Different" at bounding box center [390, 305] width 134 height 134
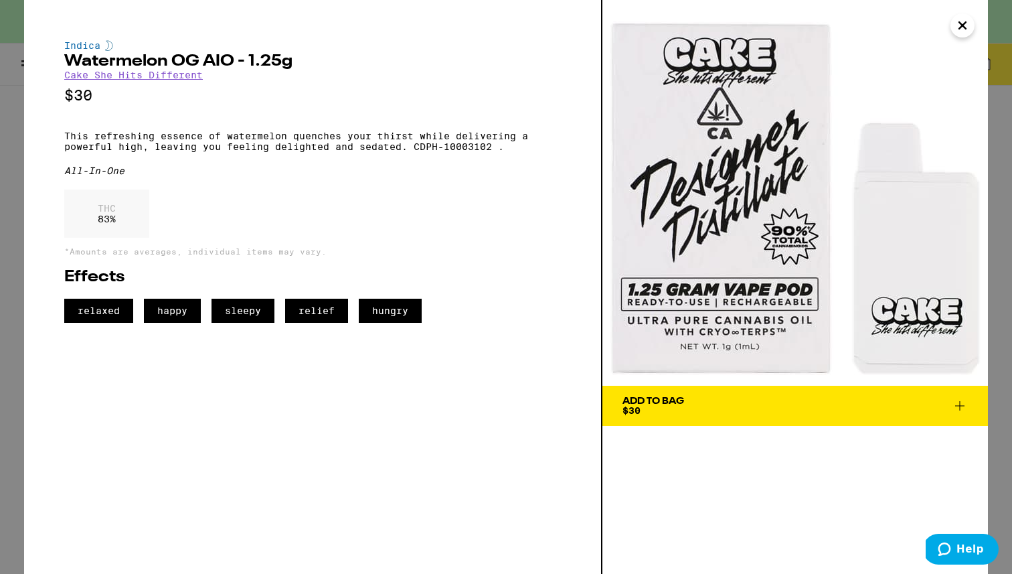
click at [181, 323] on span "happy" at bounding box center [172, 311] width 57 height 24
drag, startPoint x: 69, startPoint y: 325, endPoint x: 447, endPoint y: 343, distance: 378.6
click at [447, 344] on div "Indica Watermelon OG AIO - 1.25g Cake She Hits Different $30 This refreshing es…" at bounding box center [313, 287] width 578 height 574
click at [447, 343] on div "Indica Watermelon OG AIO - 1.25g Cake She Hits Different $30 This refreshing es…" at bounding box center [313, 287] width 578 height 574
click at [972, 26] on button "Close" at bounding box center [962, 25] width 24 height 24
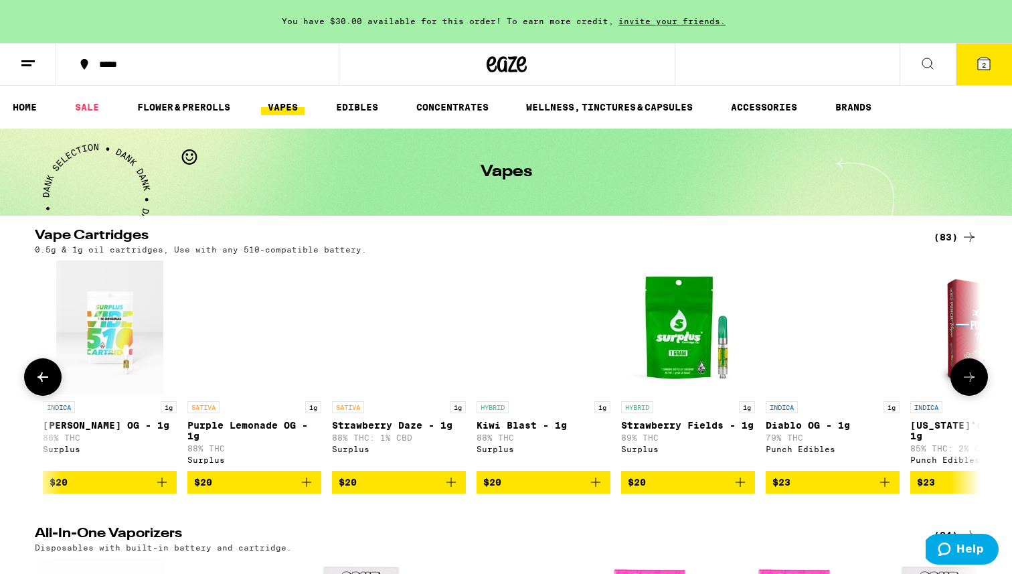
scroll to position [0, 1215]
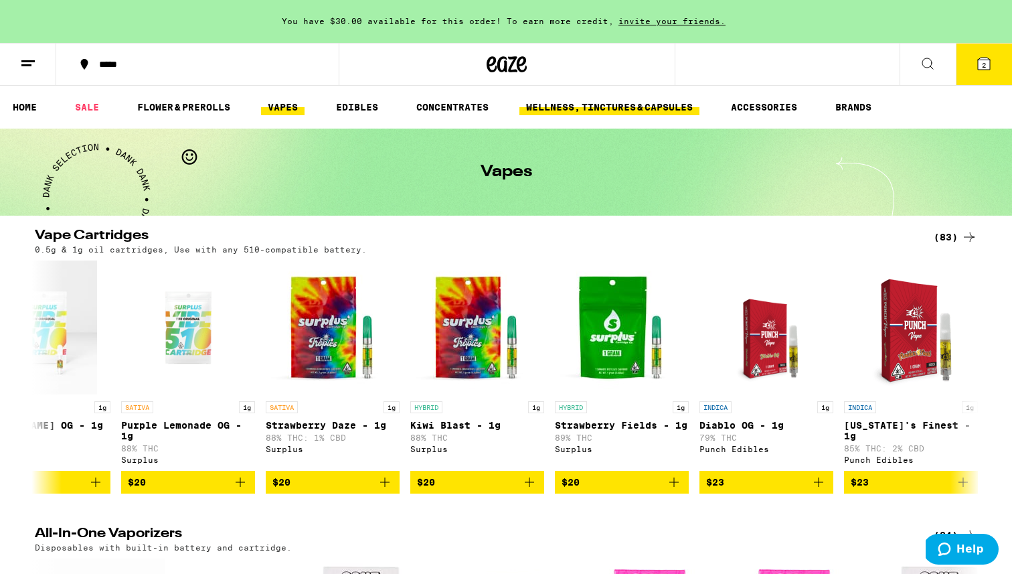
click at [641, 101] on link "WELLNESS, TINCTURES & CAPSULES" at bounding box center [609, 107] width 180 height 16
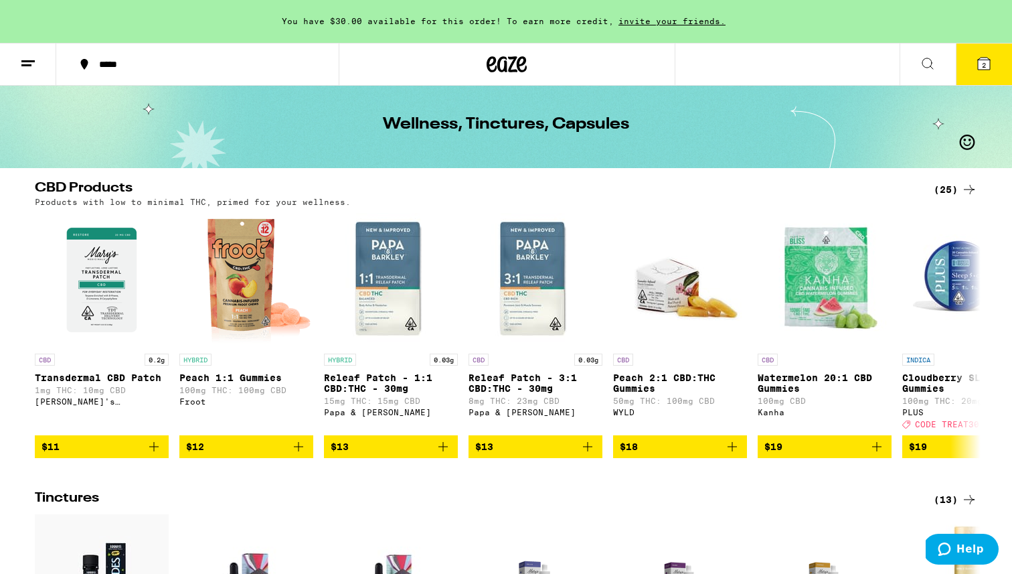
scroll to position [48, 0]
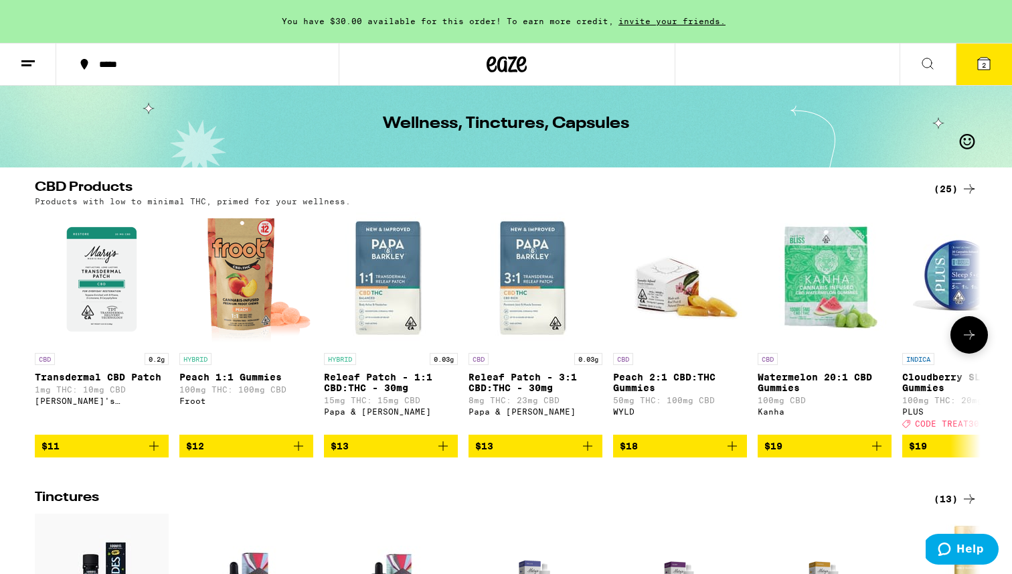
click at [523, 281] on img "Open page for Releaf Patch - 3:1 CBD:THC - 30mg from Papa & Barkley" at bounding box center [536, 279] width 134 height 134
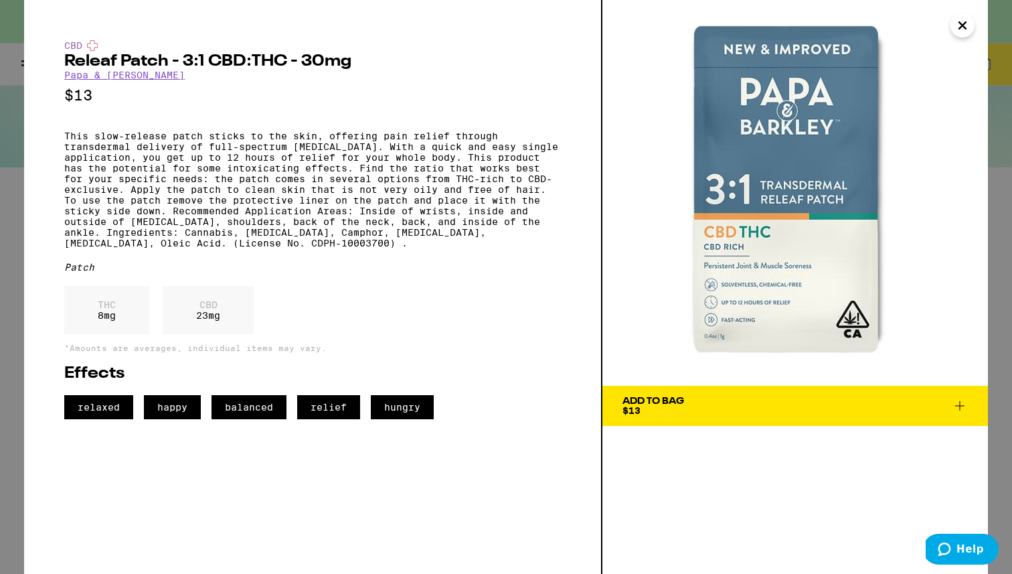
click at [964, 29] on icon "Close" at bounding box center [962, 25] width 16 height 20
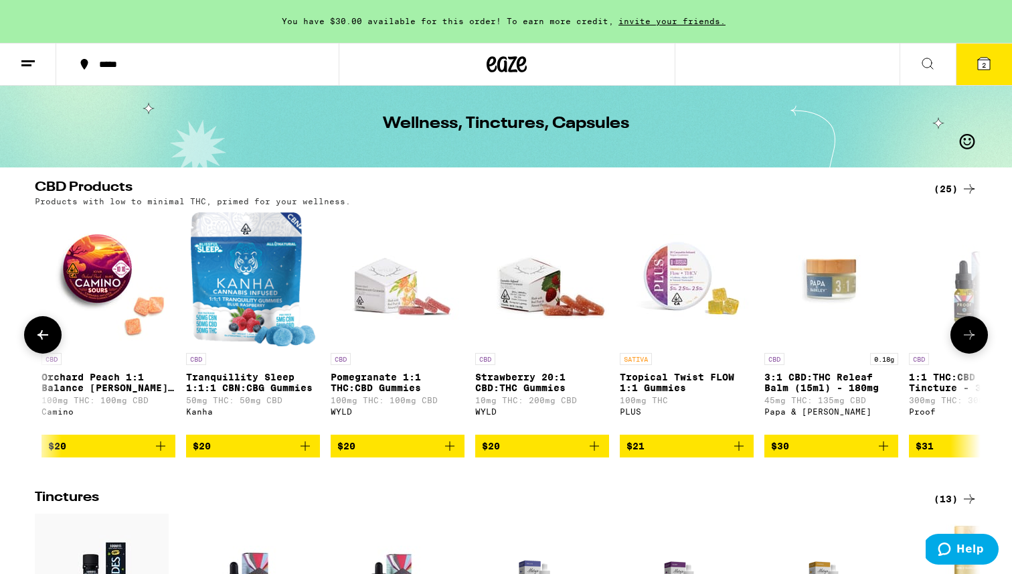
scroll to position [0, 1250]
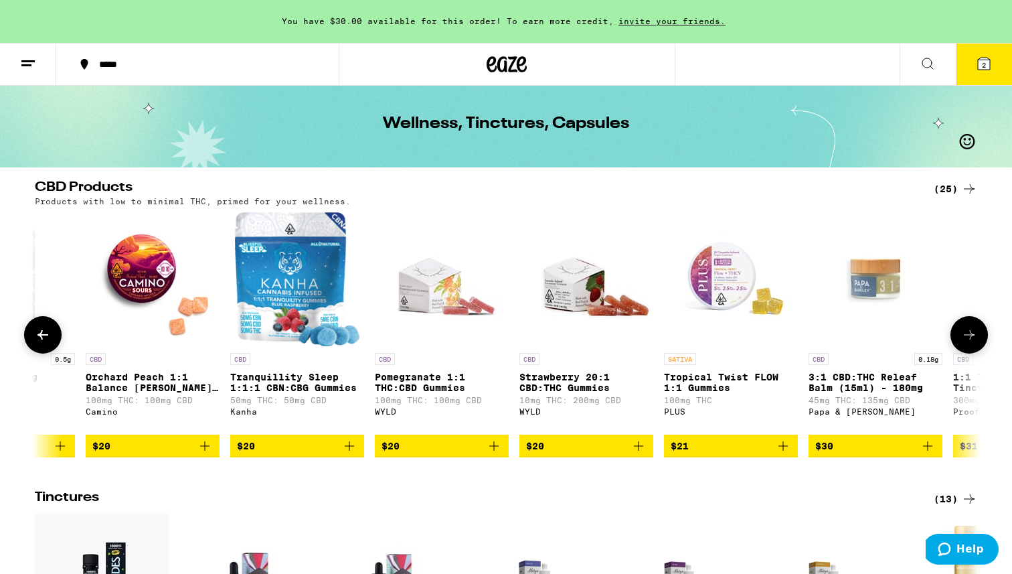
click at [283, 280] on img "Open page for Tranquillity Sleep 1:1:1 CBN:CBG Gummies from Kanha" at bounding box center [297, 279] width 125 height 134
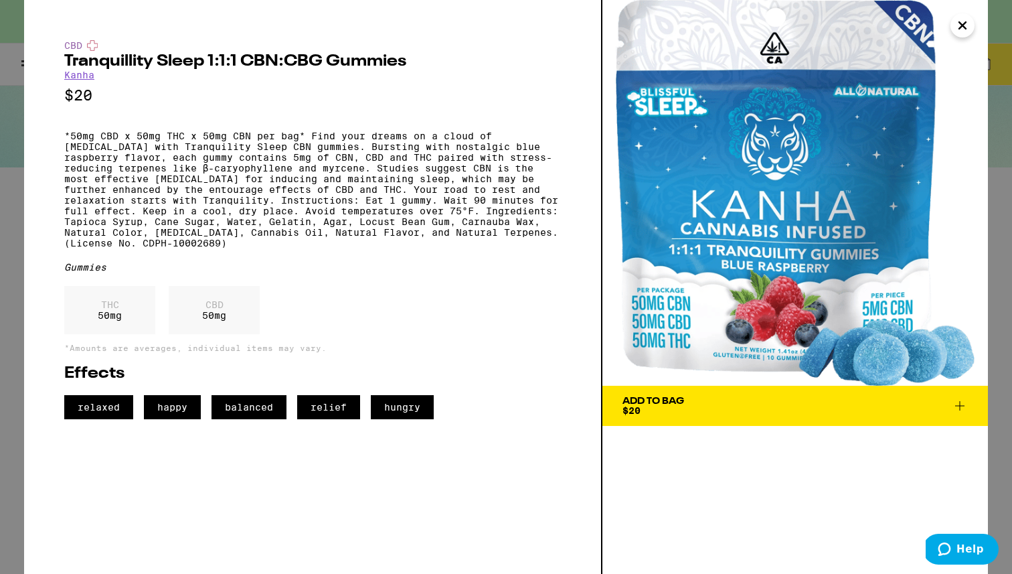
click at [958, 25] on icon "Close" at bounding box center [962, 25] width 16 height 20
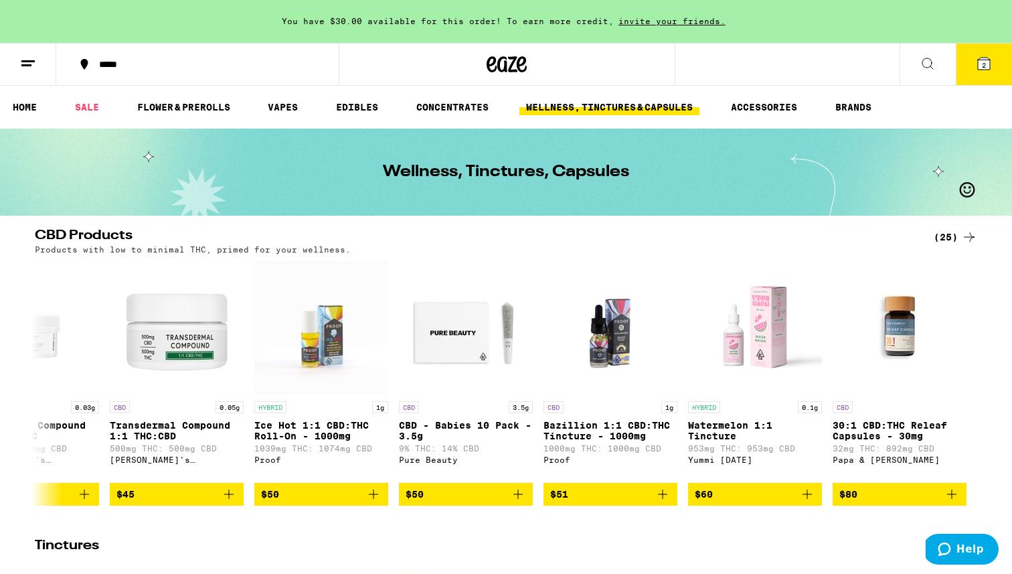
click at [23, 66] on icon at bounding box center [28, 64] width 16 height 16
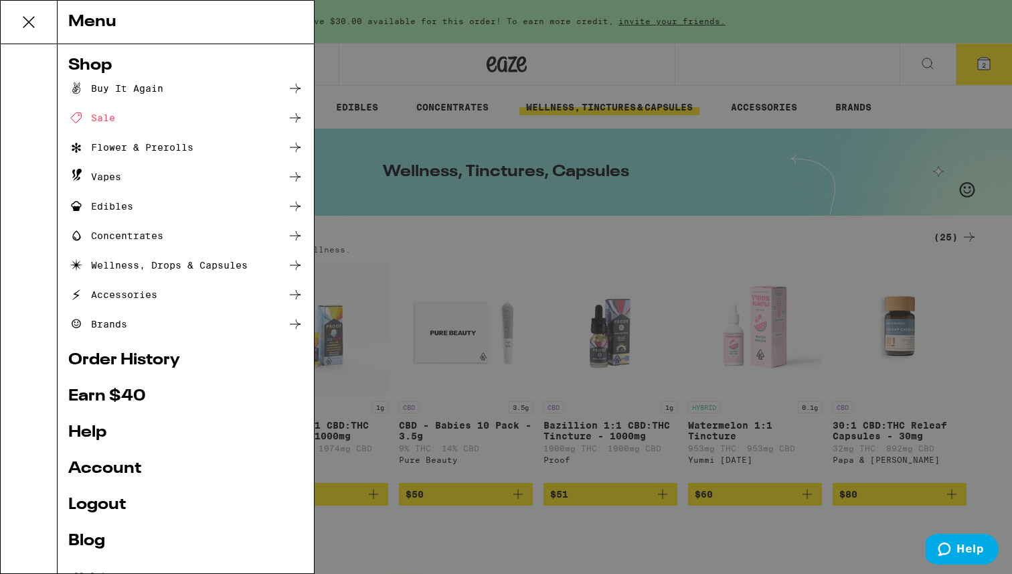
click at [23, 15] on icon at bounding box center [28, 22] width 27 height 27
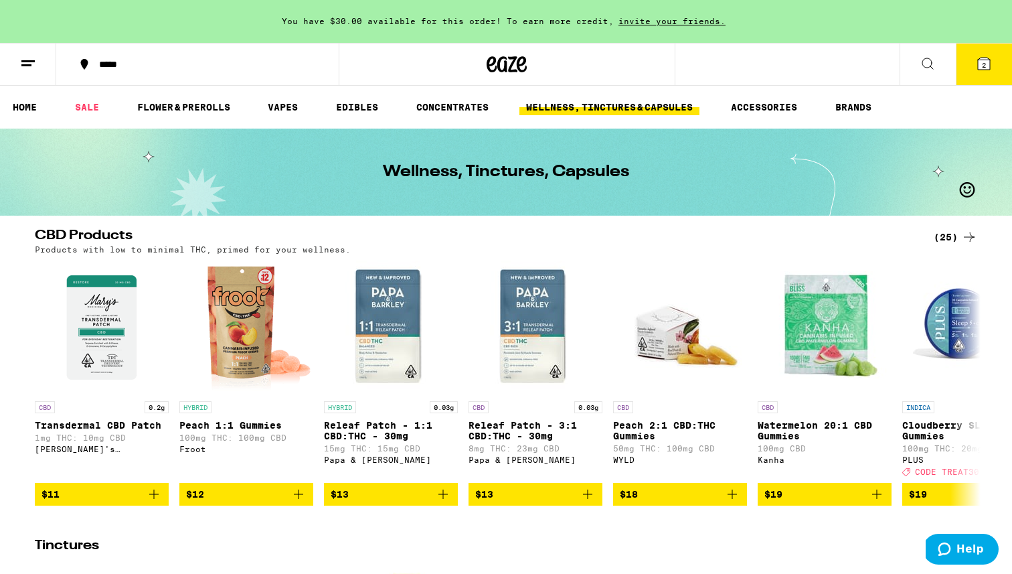
click at [37, 54] on button at bounding box center [28, 65] width 56 height 42
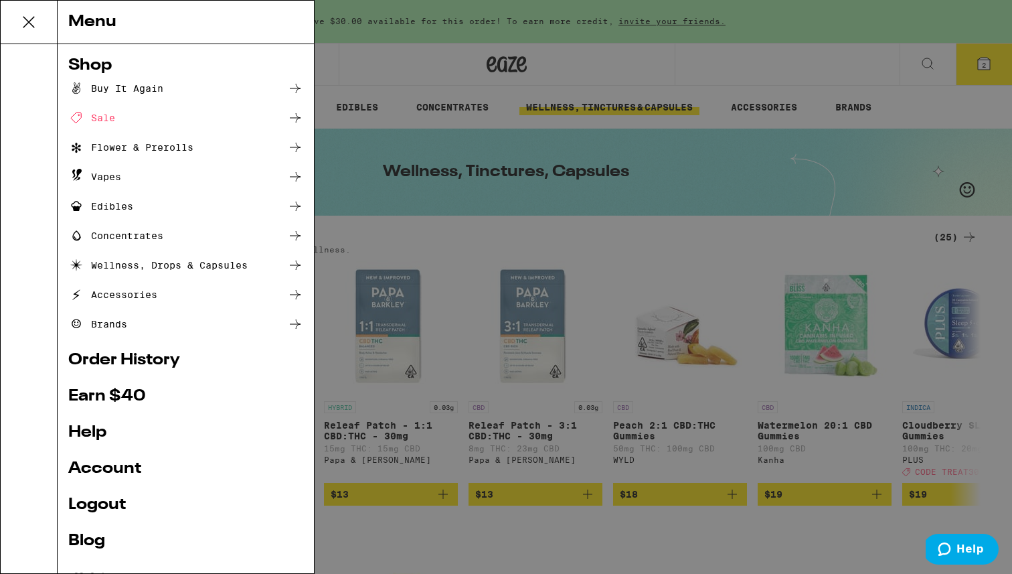
click at [100, 357] on link "Order History" at bounding box center [185, 360] width 235 height 16
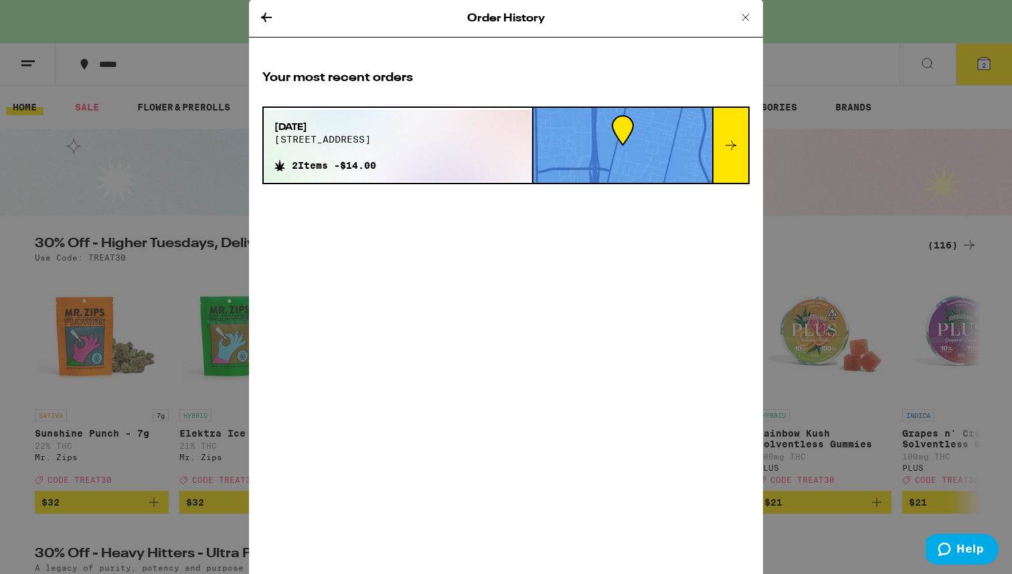
click at [477, 162] on div "Sep 9, 2025 1100 n placentia ave 2 Items - $14.00" at bounding box center [398, 146] width 268 height 72
click at [724, 155] on div at bounding box center [730, 145] width 36 height 75
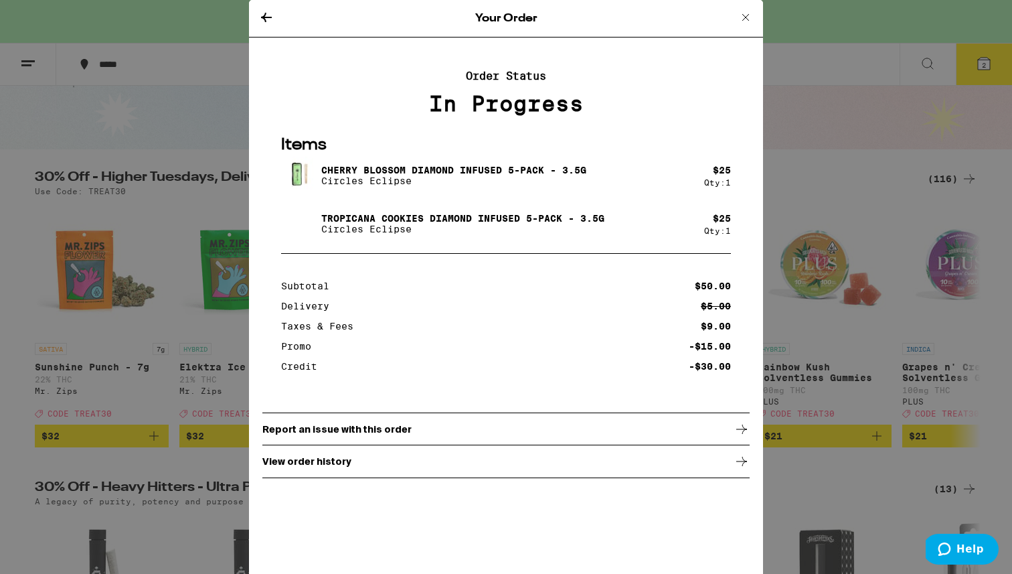
scroll to position [98, 0]
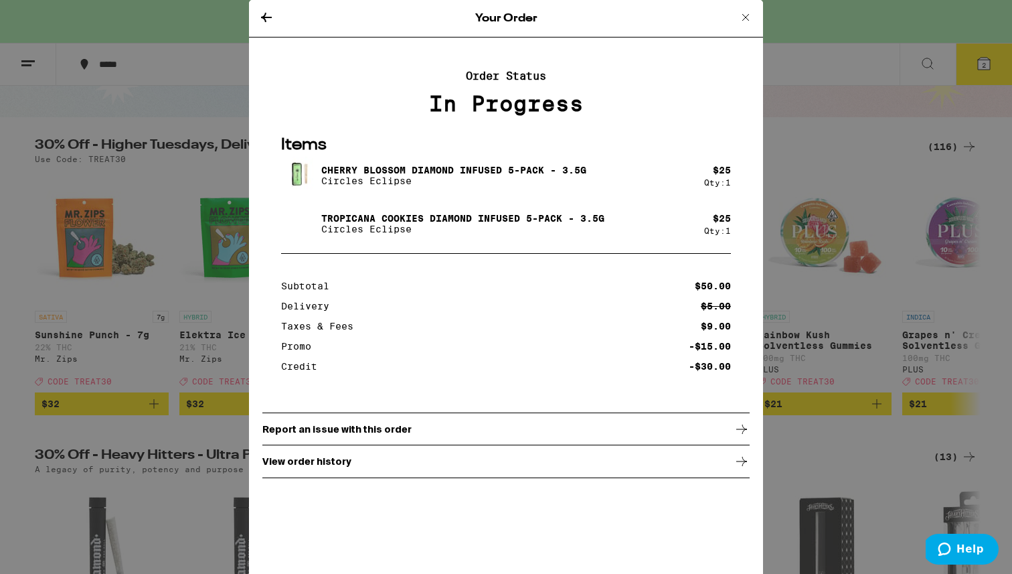
click at [342, 464] on p "View order history" at bounding box center [306, 461] width 89 height 11
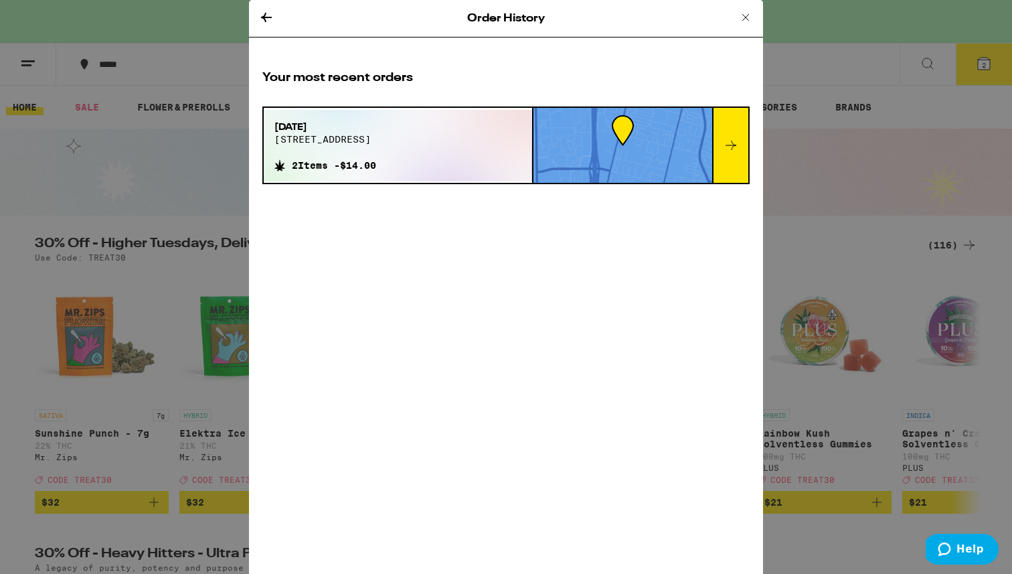
click at [460, 161] on div "Sep 9, 2025 1100 n placentia ave 2 Items - $14.00" at bounding box center [398, 146] width 268 height 72
click at [716, 114] on div at bounding box center [730, 145] width 36 height 75
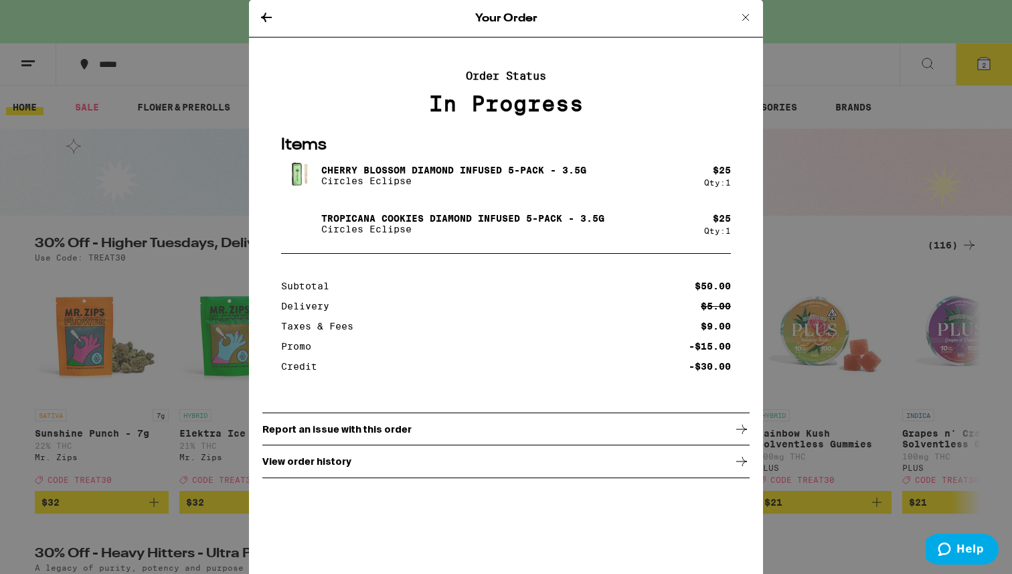
click at [437, 430] on div "Report an issue with this order" at bounding box center [505, 428] width 487 height 33
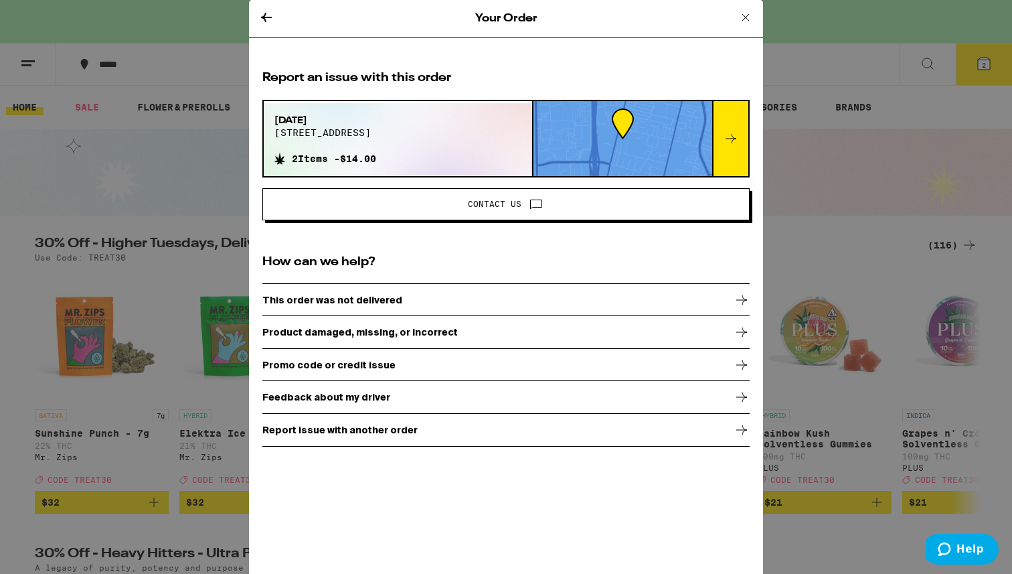
click at [265, 15] on icon at bounding box center [266, 17] width 16 height 16
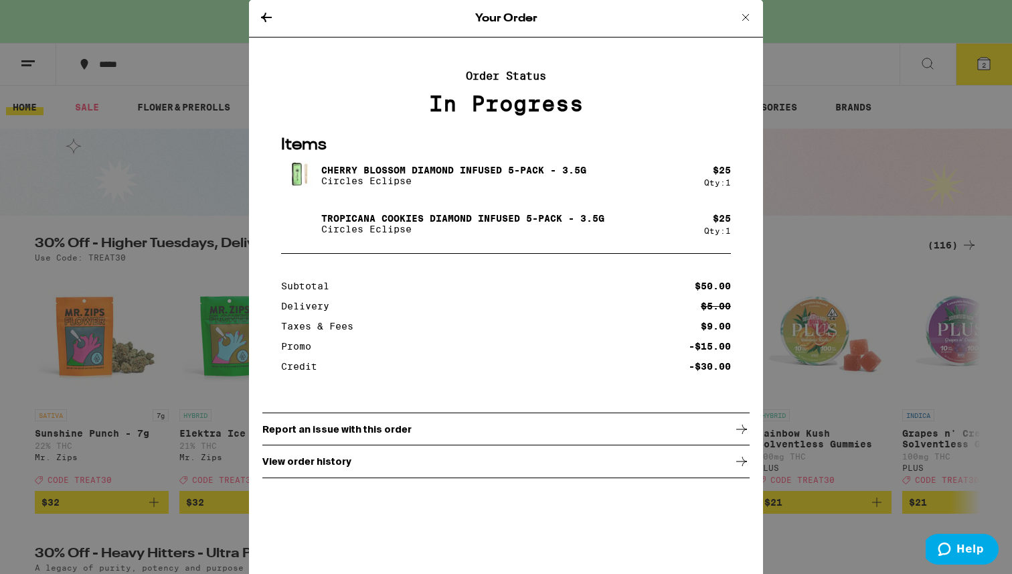
click at [742, 13] on icon at bounding box center [746, 17] width 16 height 16
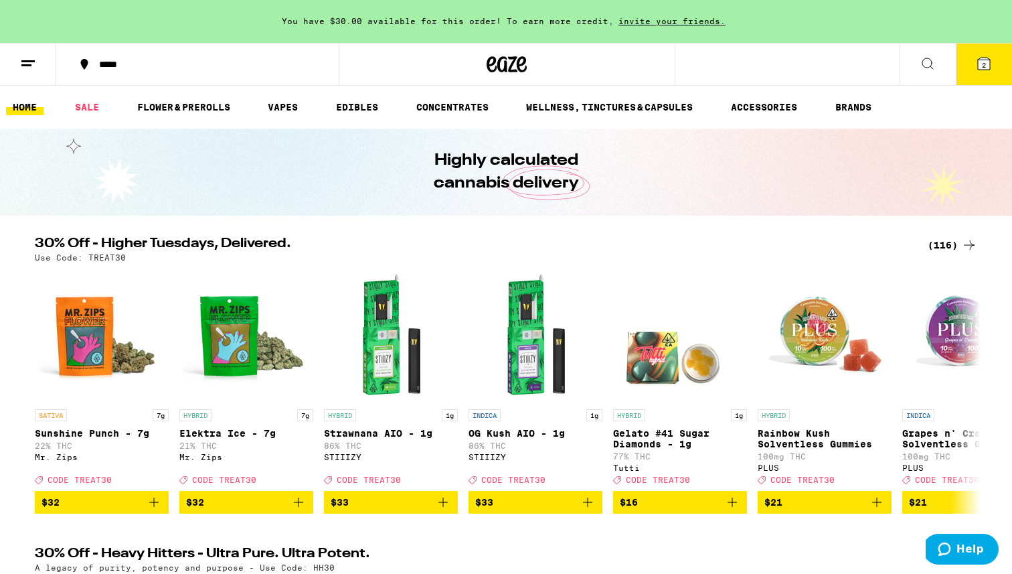
click at [987, 74] on button "2" at bounding box center [984, 64] width 56 height 41
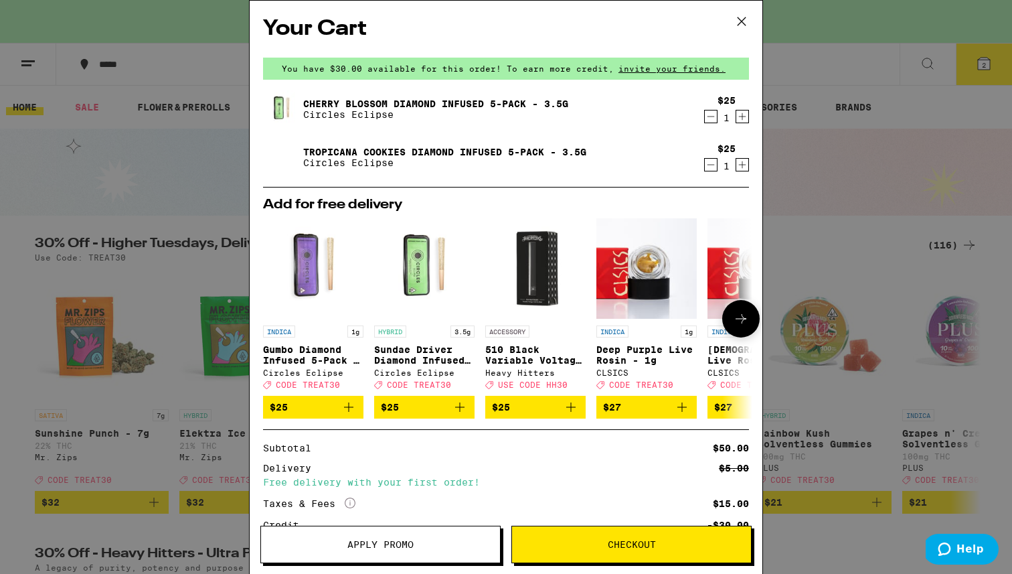
scroll to position [110, 0]
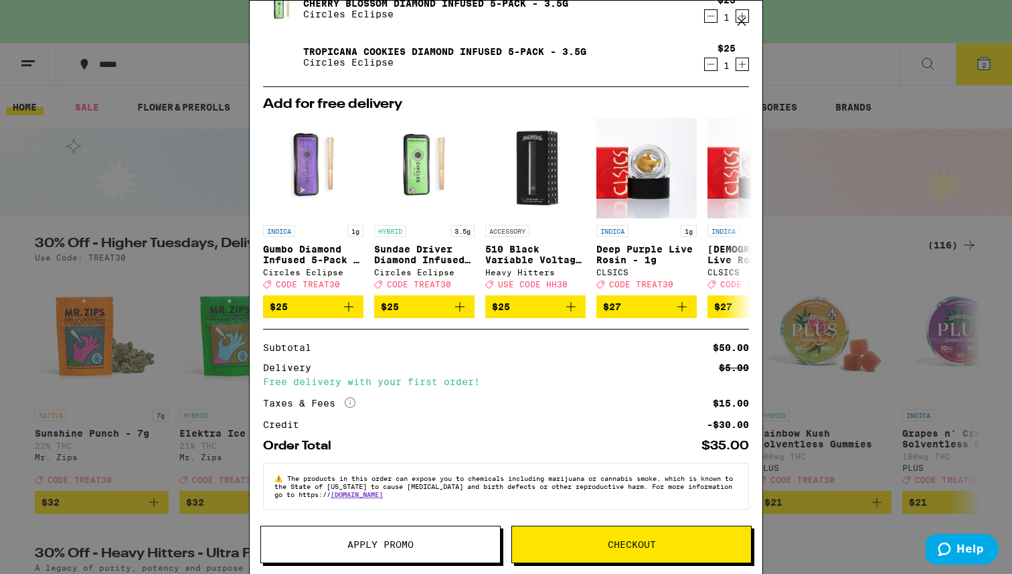
click at [412, 533] on button "Apply Promo" at bounding box center [380, 543] width 240 height 37
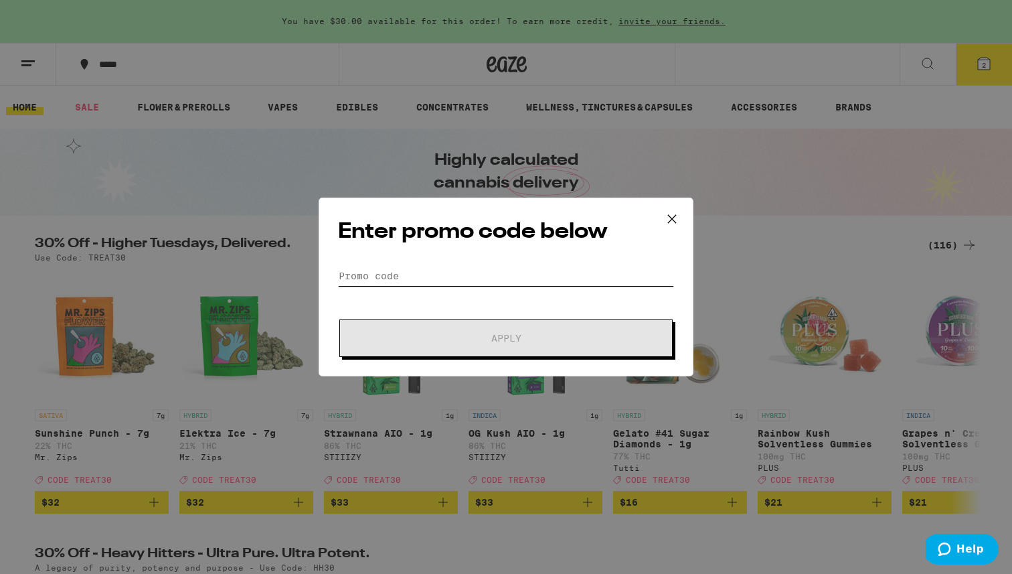
click at [446, 278] on input "Promo Code" at bounding box center [506, 276] width 336 height 20
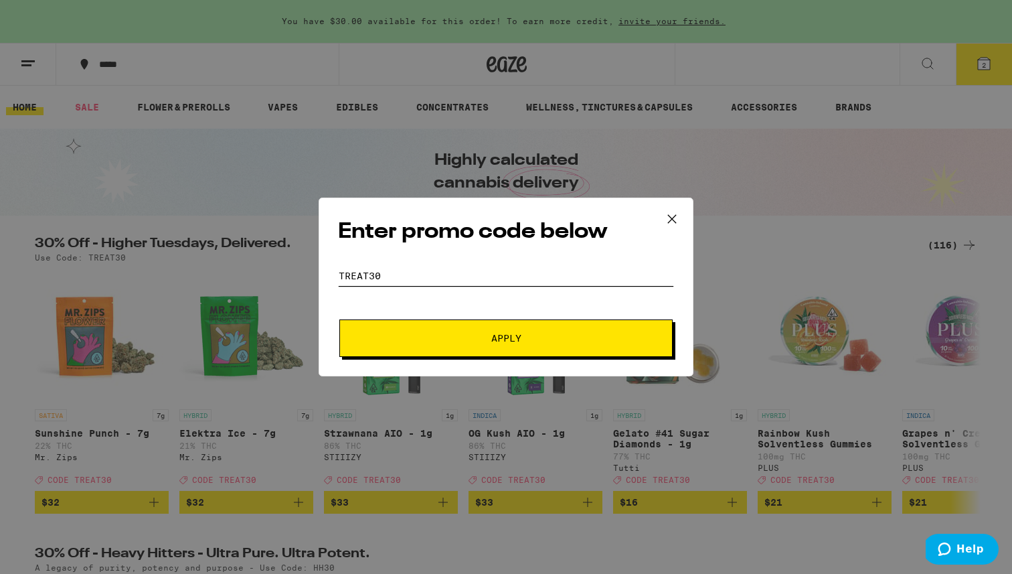
type input "treat30"
click at [339, 319] on button "Apply" at bounding box center [505, 337] width 333 height 37
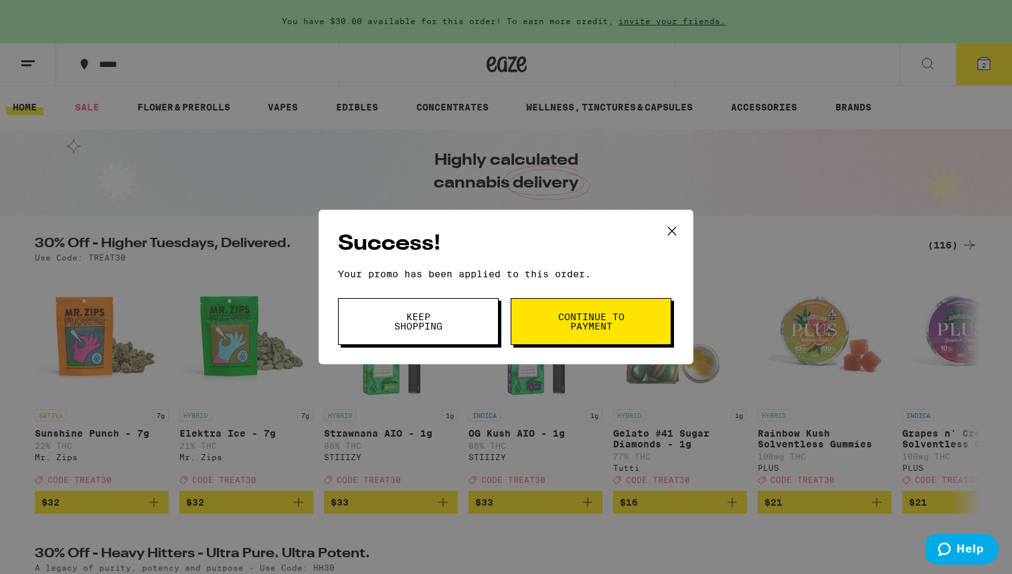
click at [434, 308] on button "Keep Shopping" at bounding box center [418, 321] width 161 height 47
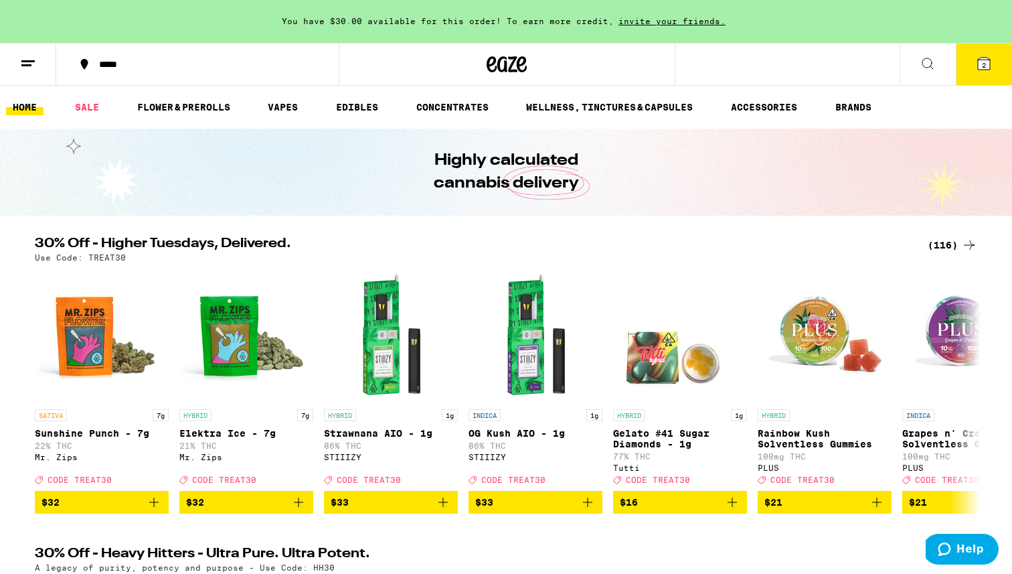
click at [992, 58] on button "2" at bounding box center [984, 64] width 56 height 41
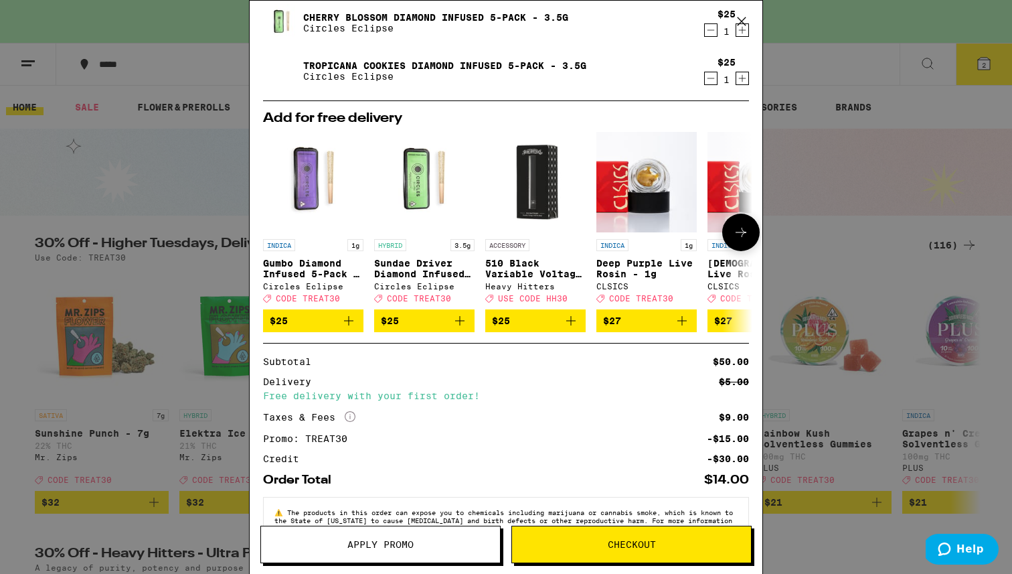
scroll to position [130, 0]
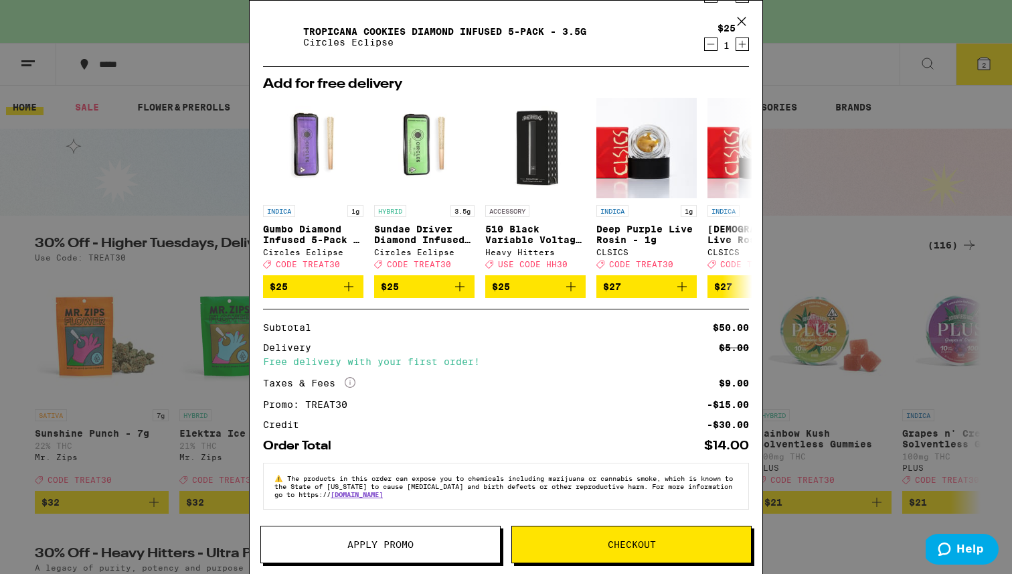
click at [622, 529] on button "Checkout" at bounding box center [631, 543] width 240 height 37
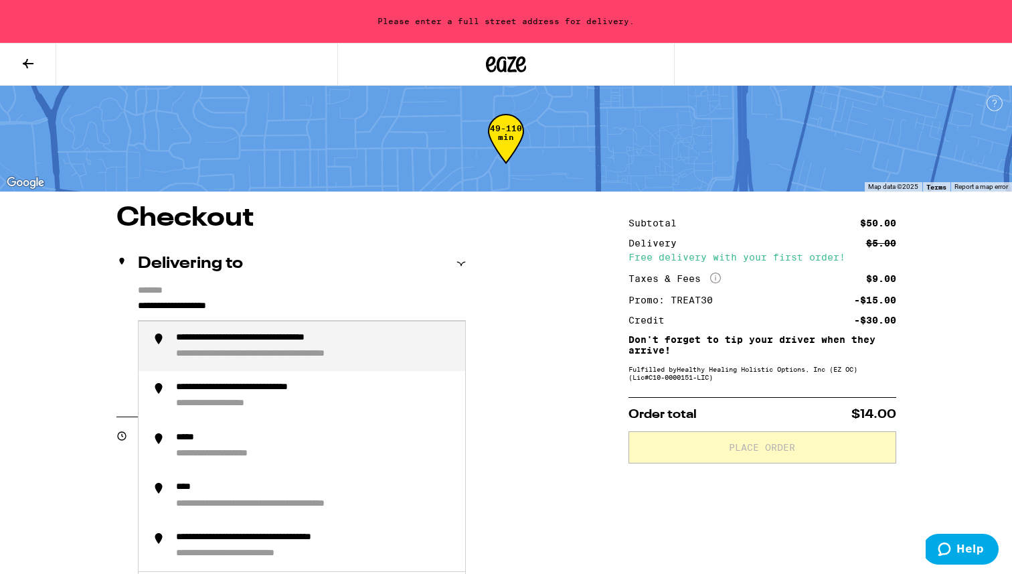
drag, startPoint x: 355, startPoint y: 317, endPoint x: 112, endPoint y: 299, distance: 244.3
click at [112, 299] on div "**********" at bounding box center [506, 582] width 964 height 755
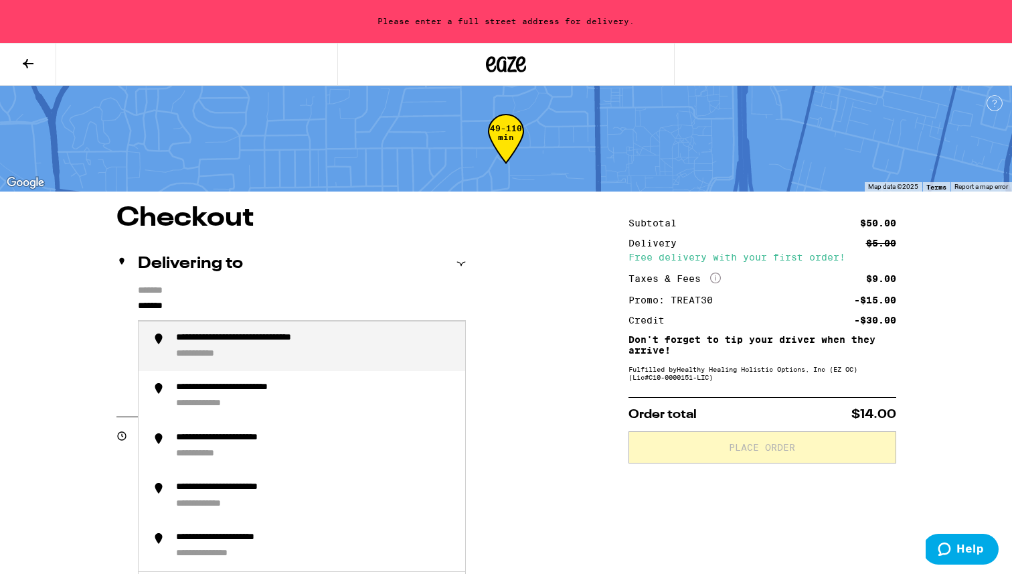
click at [309, 381] on li "**********" at bounding box center [302, 396] width 327 height 50
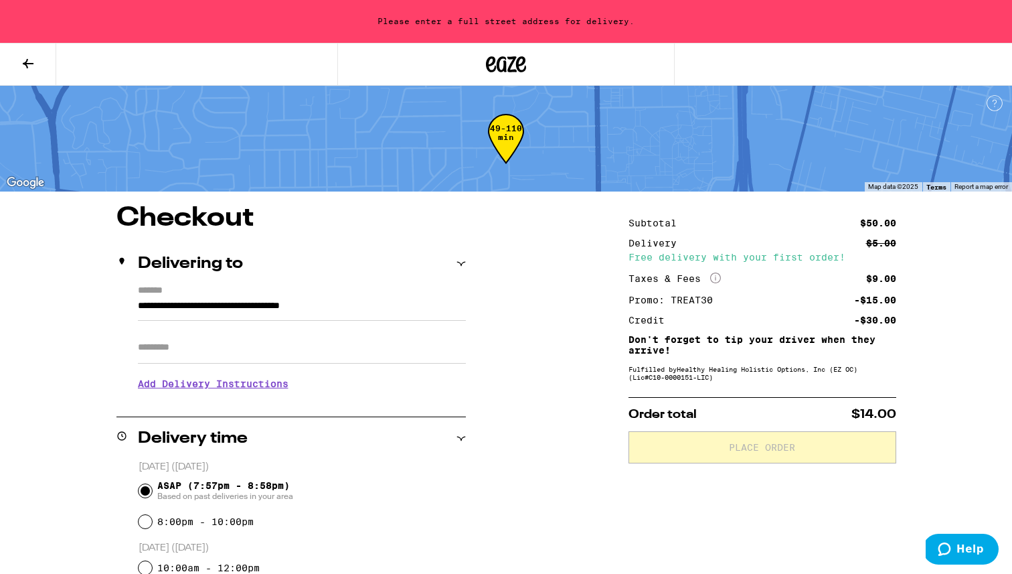
type input "**********"
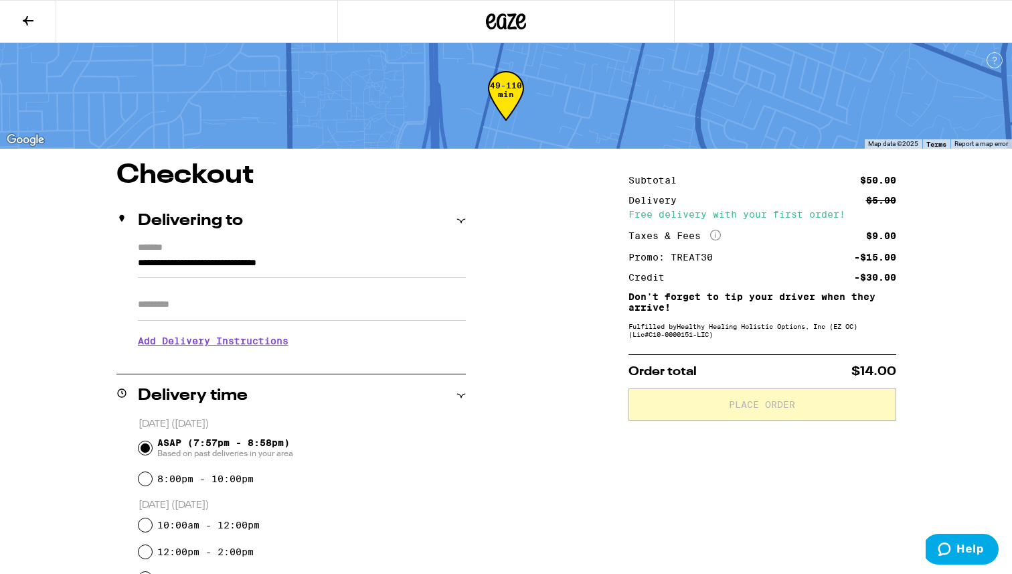
click at [296, 312] on input "Apt/Suite" at bounding box center [302, 304] width 328 height 32
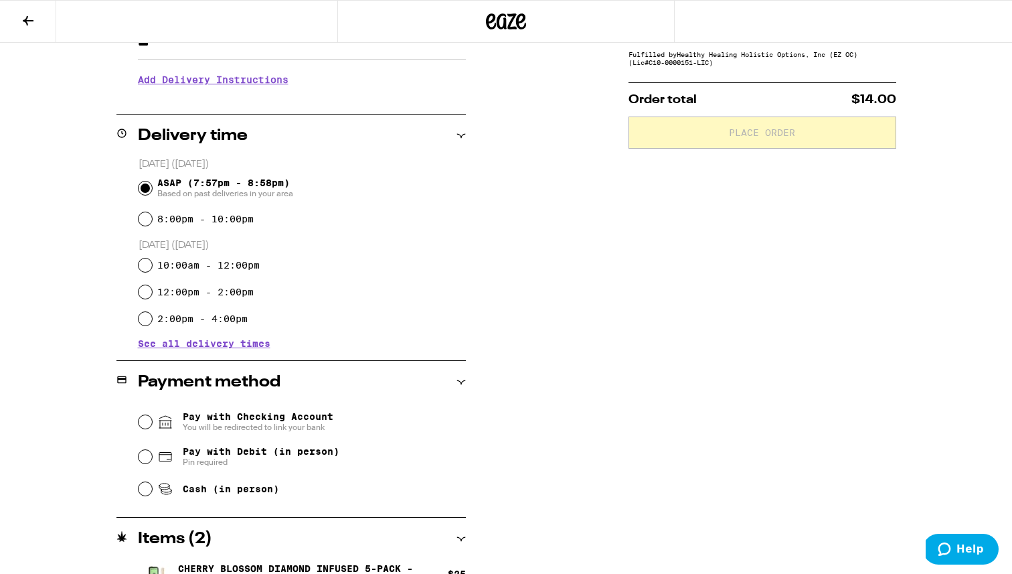
scroll to position [355, 0]
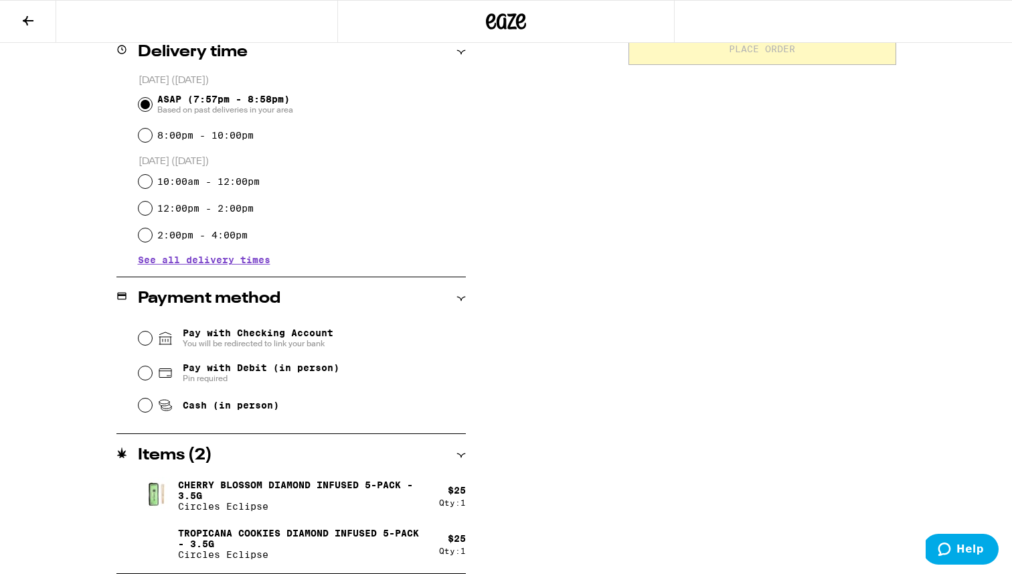
type input "***"
click at [143, 400] on div "Cash (in person)" at bounding box center [302, 404] width 327 height 29
click at [147, 405] on input "Cash (in person)" at bounding box center [145, 404] width 13 height 13
radio input "true"
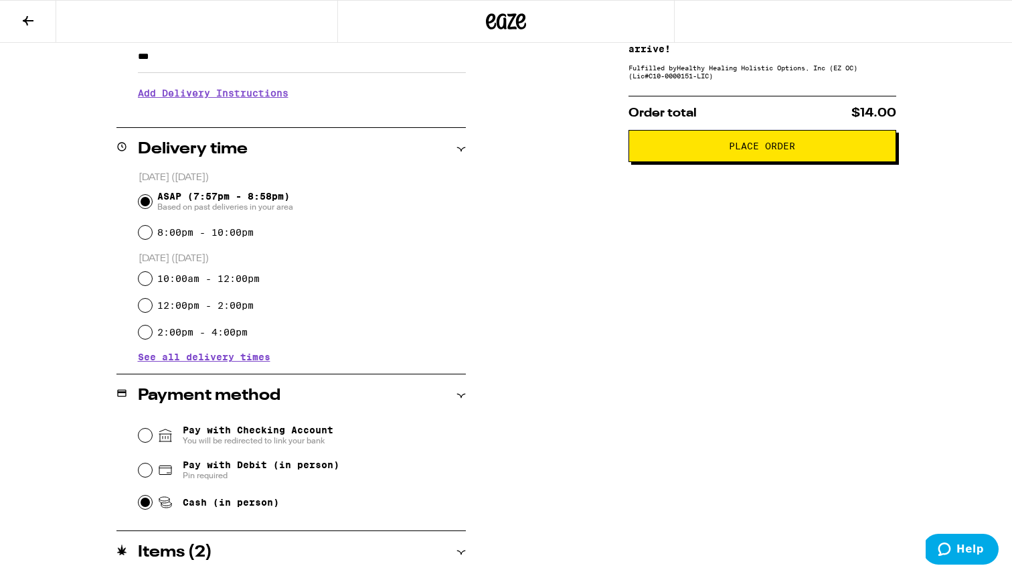
scroll to position [0, 0]
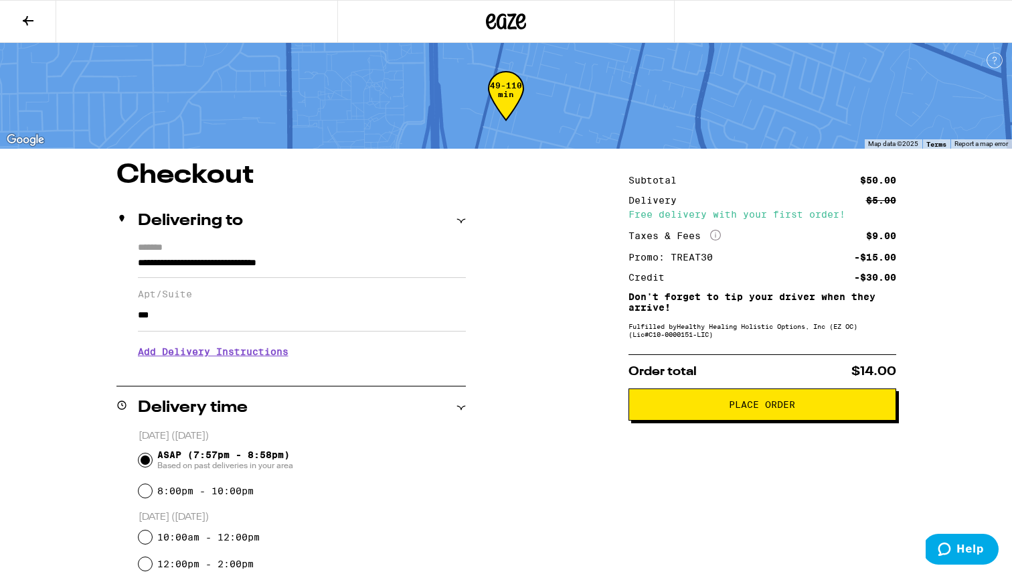
click at [688, 406] on span "Place Order" at bounding box center [762, 404] width 245 height 9
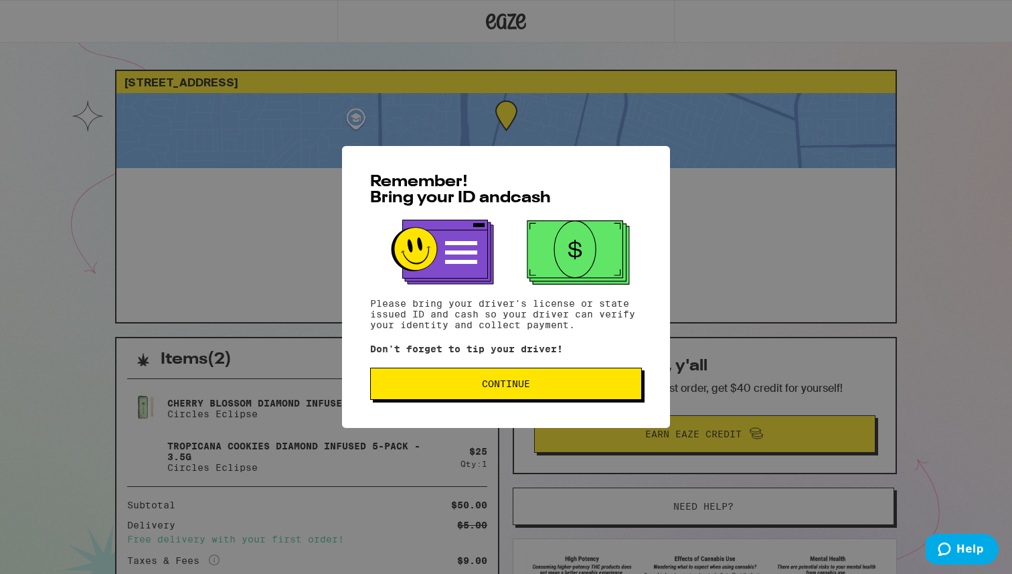
click at [572, 396] on button "Continue" at bounding box center [506, 383] width 272 height 32
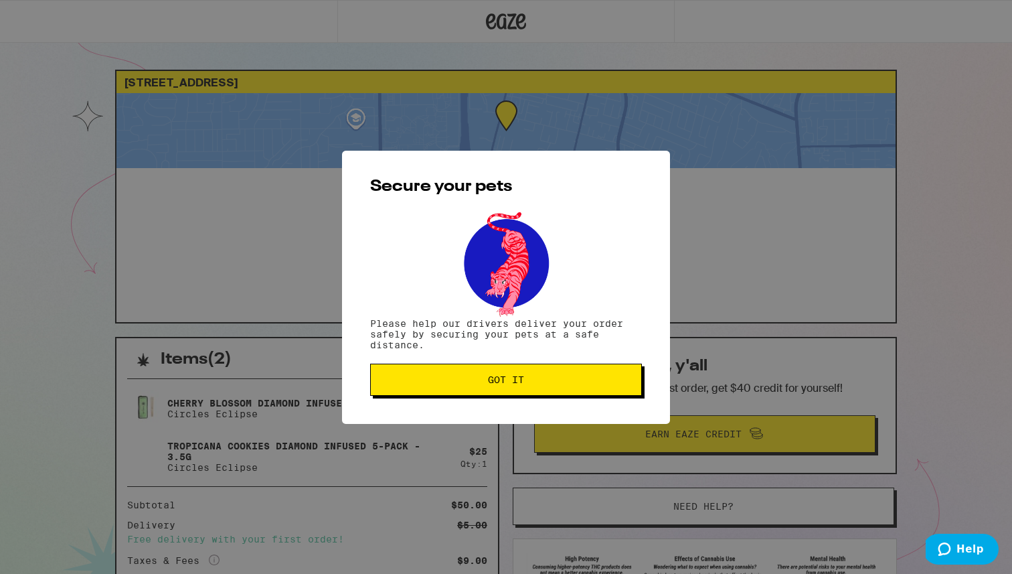
click at [583, 383] on span "Got it" at bounding box center [505, 379] width 249 height 9
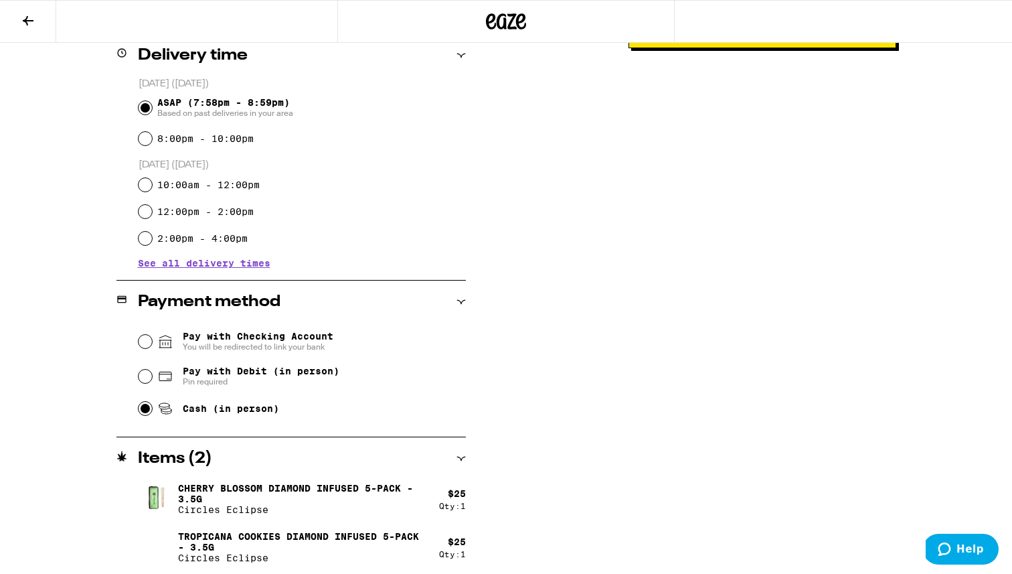
scroll to position [355, 0]
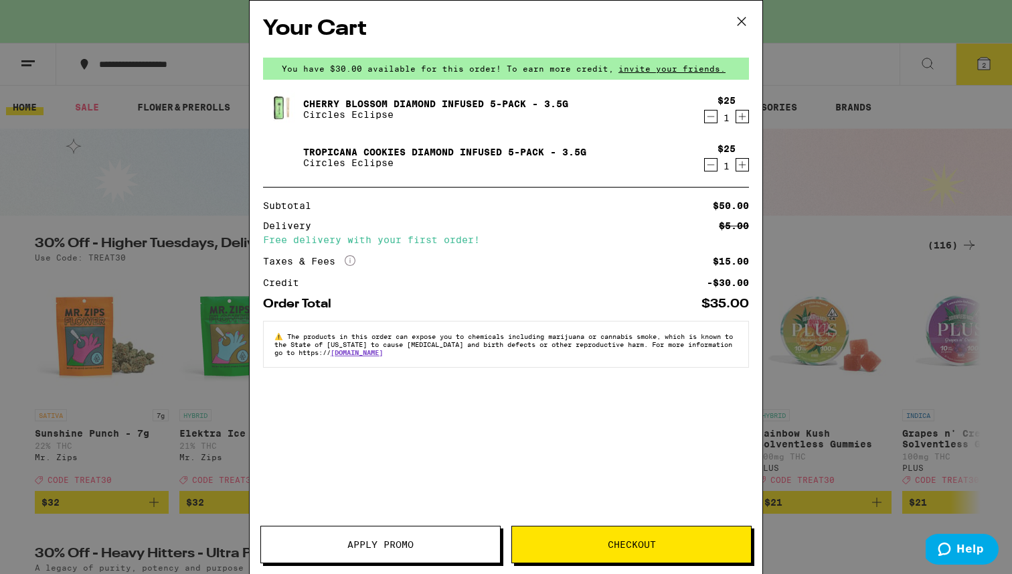
click at [325, 534] on button "Apply Promo" at bounding box center [380, 543] width 240 height 37
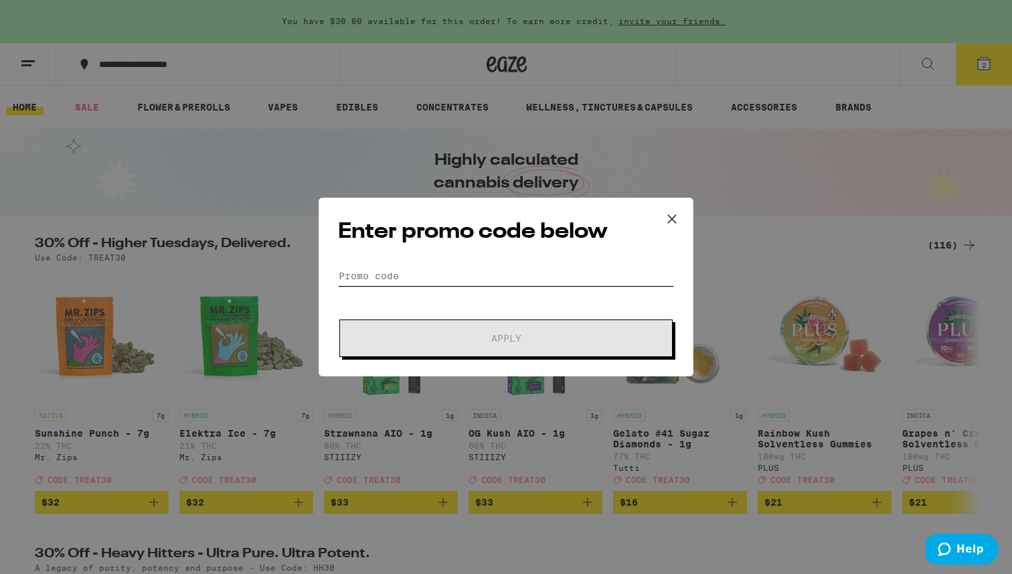
click at [456, 274] on input "Promo Code" at bounding box center [506, 276] width 336 height 20
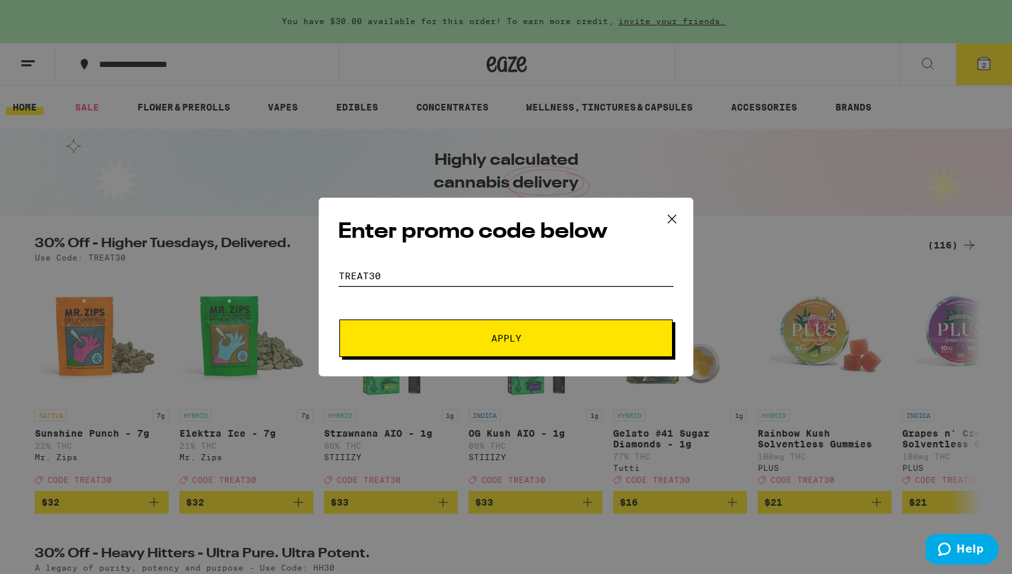
type input "TREAT30"
click at [339, 319] on button "Apply" at bounding box center [505, 337] width 333 height 37
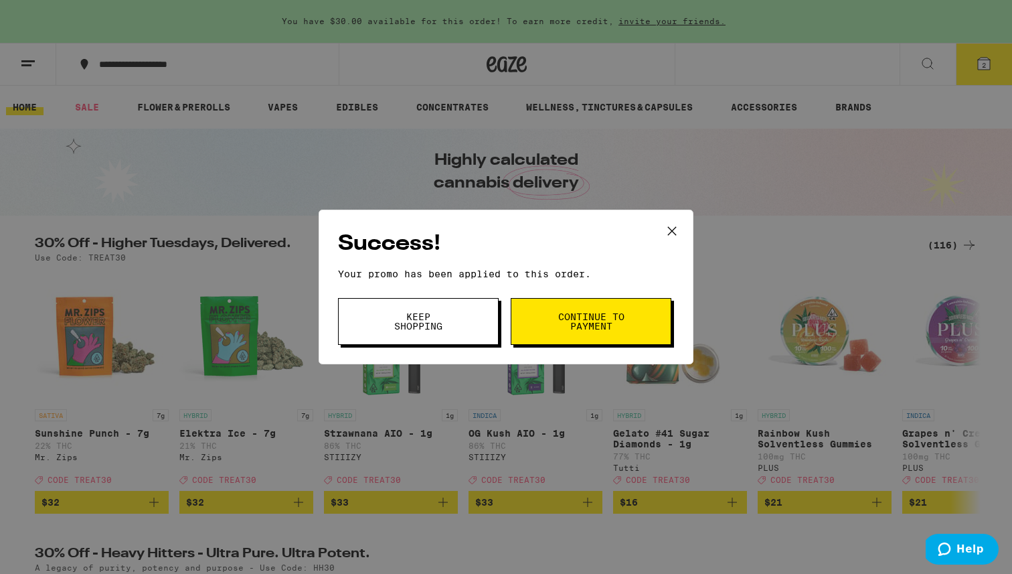
click at [440, 307] on button "Keep Shopping" at bounding box center [418, 321] width 161 height 47
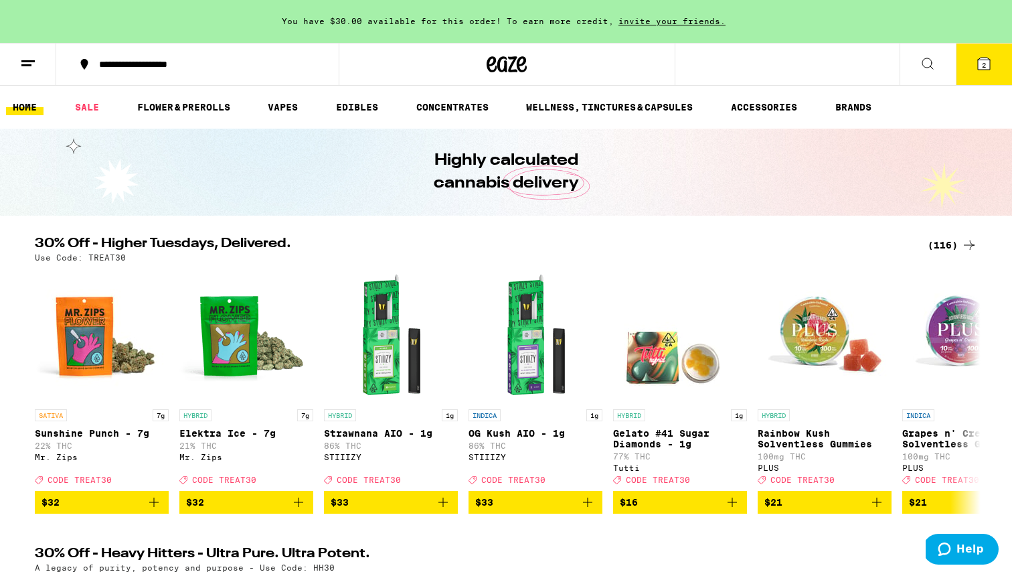
click at [978, 68] on icon at bounding box center [984, 64] width 12 height 12
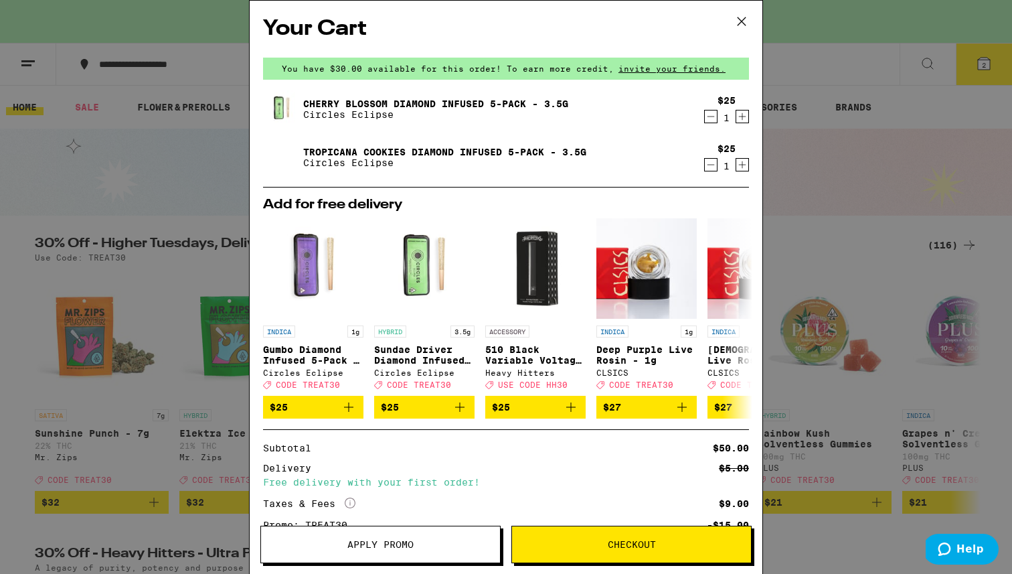
click at [566, 535] on button "Checkout" at bounding box center [631, 543] width 240 height 37
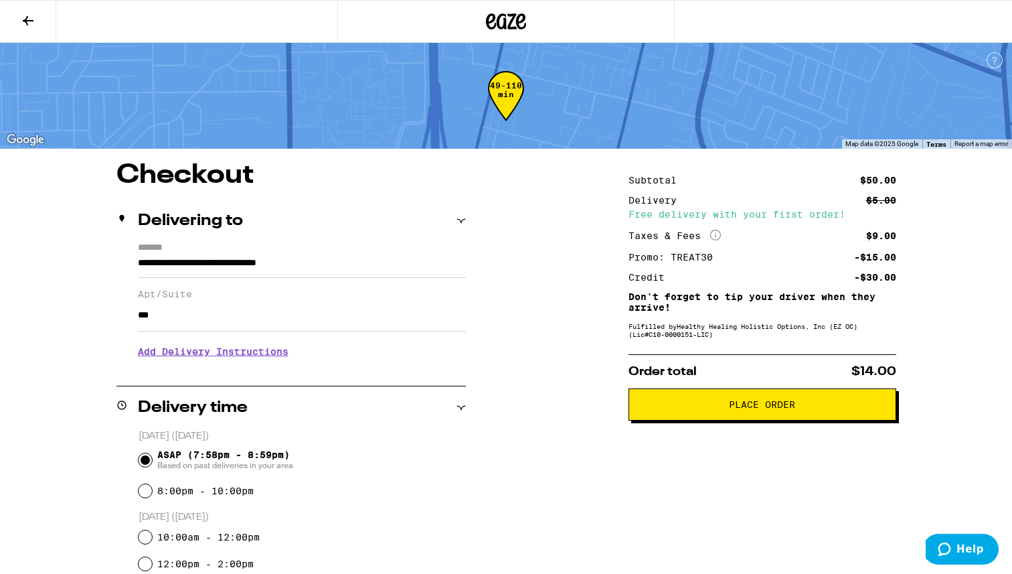
click at [25, 18] on icon at bounding box center [28, 20] width 11 height 9
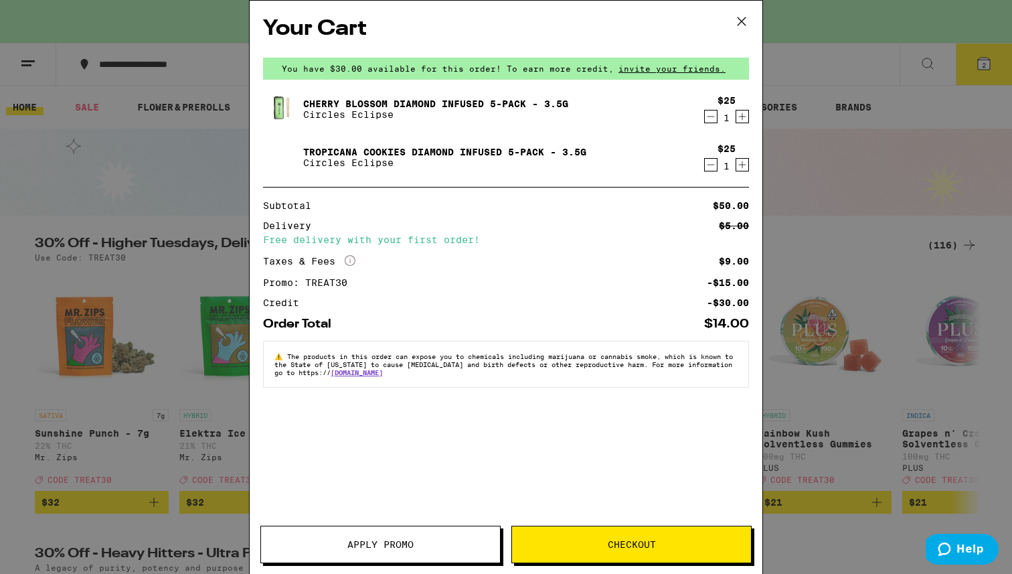
click at [736, 13] on icon at bounding box center [742, 21] width 20 height 20
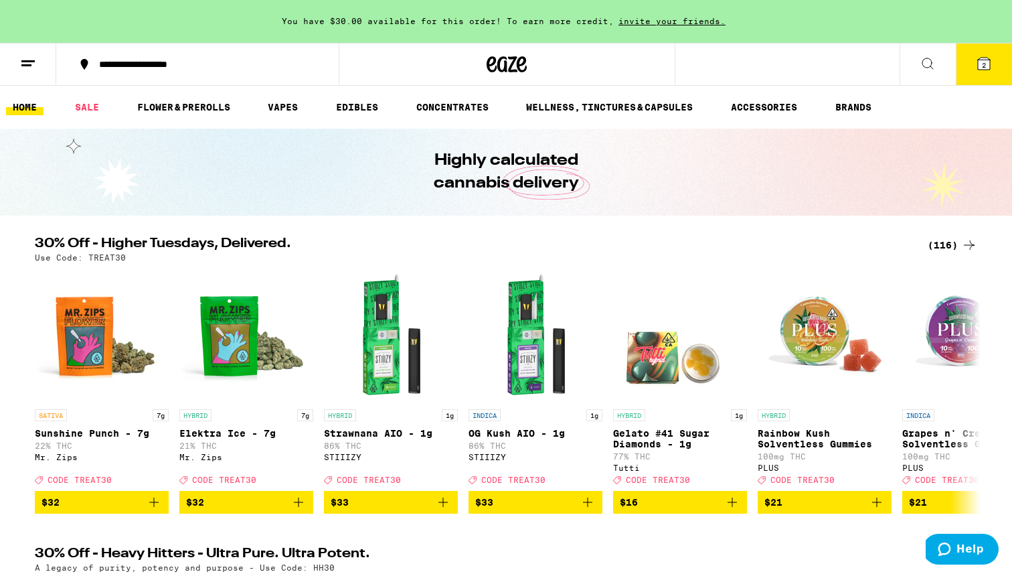
click at [28, 67] on icon at bounding box center [28, 64] width 16 height 16
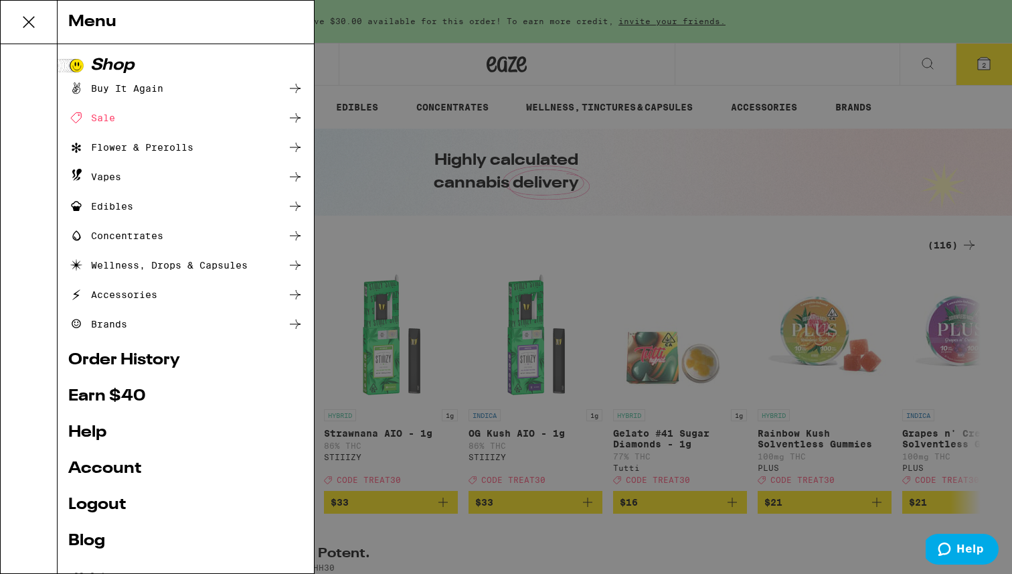
click at [106, 357] on link "Order History" at bounding box center [185, 360] width 235 height 16
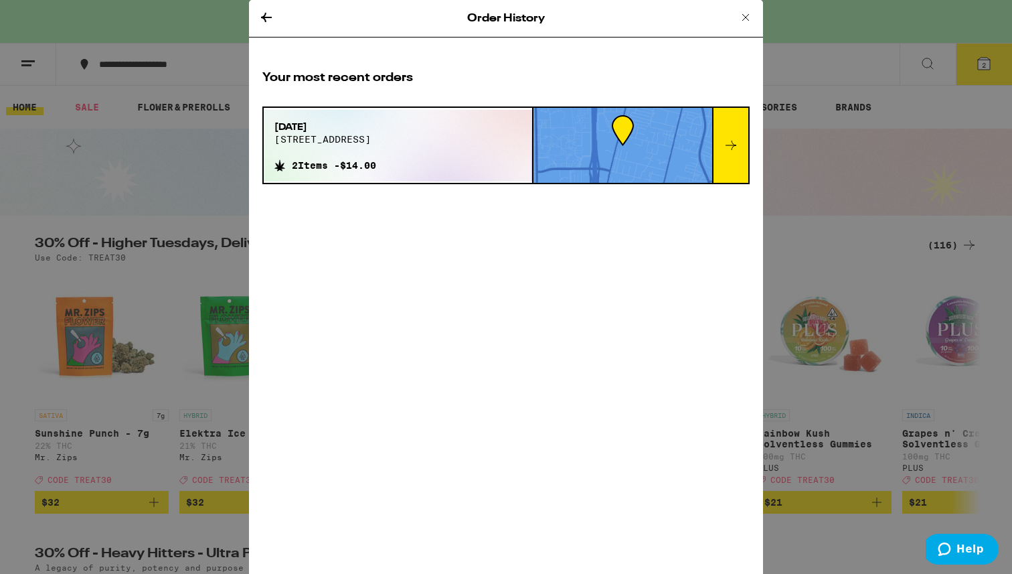
click at [737, 139] on icon at bounding box center [731, 145] width 16 height 16
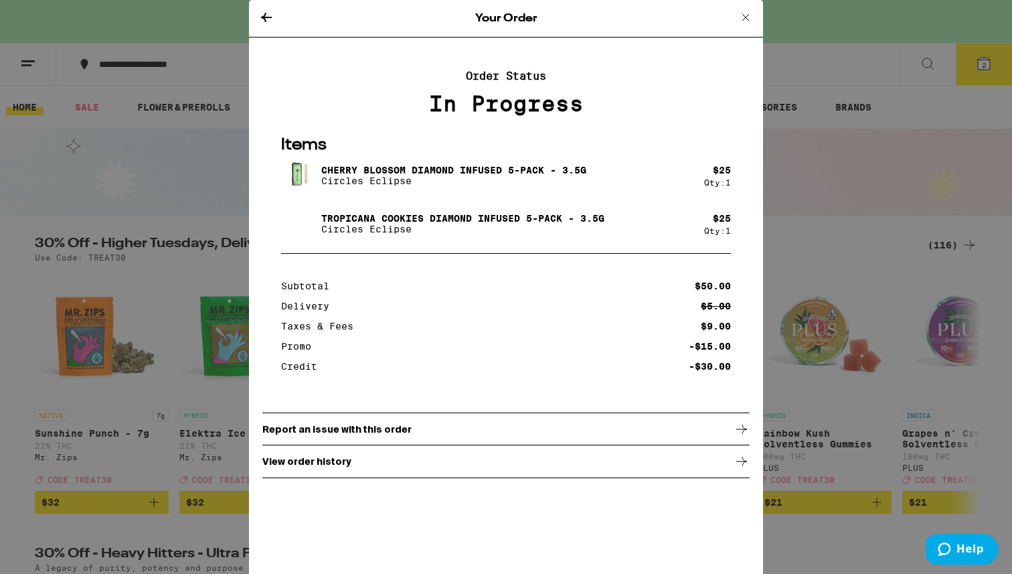
click at [744, 21] on icon at bounding box center [746, 17] width 16 height 16
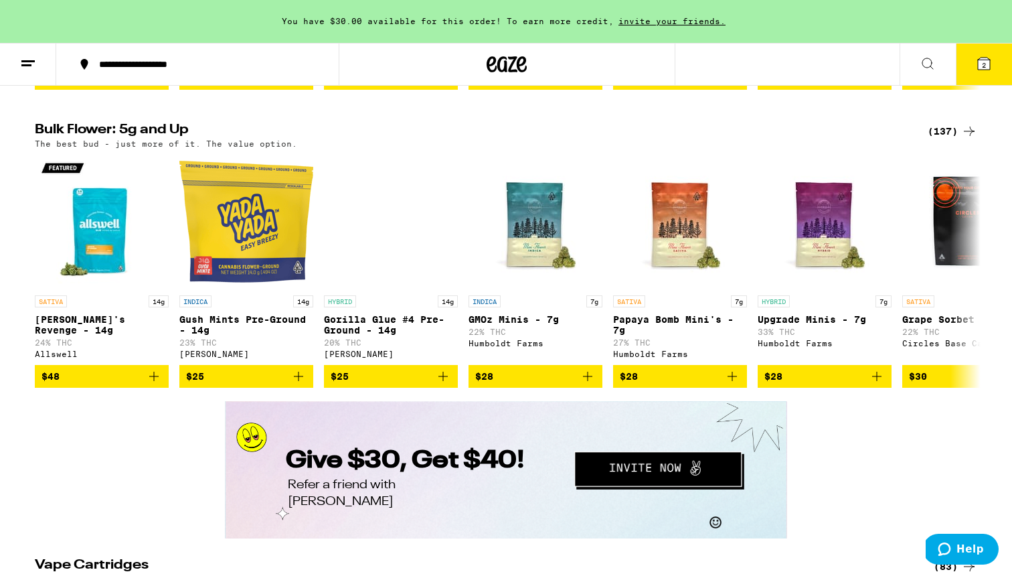
scroll to position [1643, 0]
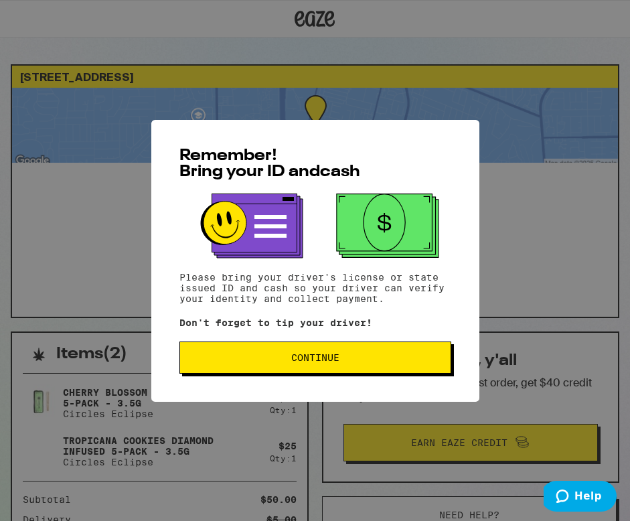
click at [332, 357] on span "Continue" at bounding box center [315, 357] width 48 height 9
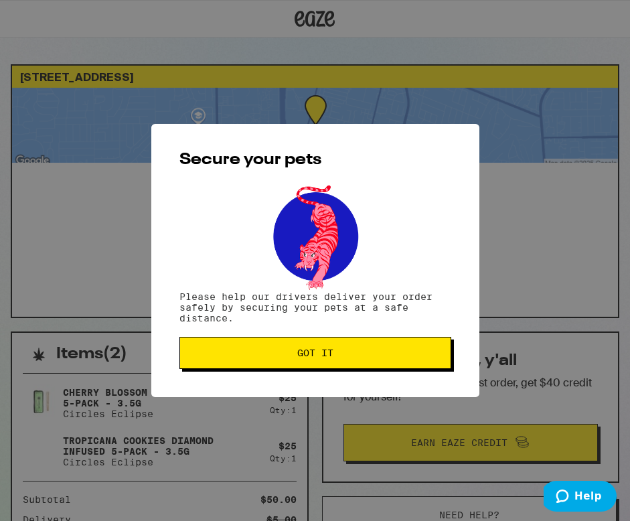
click at [332, 357] on span "Got it" at bounding box center [315, 352] width 36 height 9
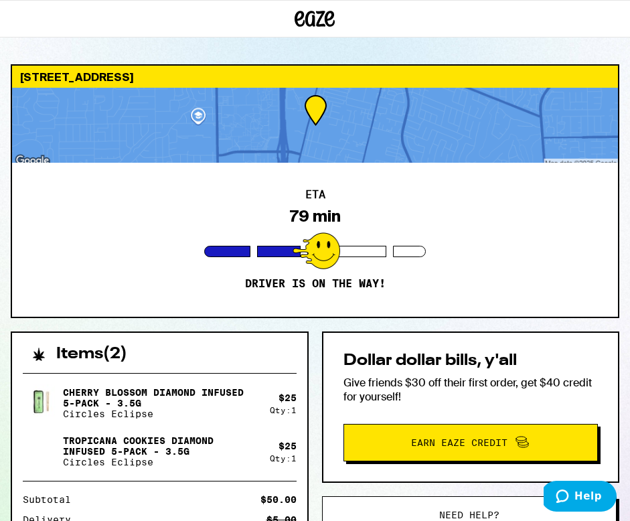
click at [362, 123] on div at bounding box center [315, 125] width 606 height 75
